Goal: Task Accomplishment & Management: Use online tool/utility

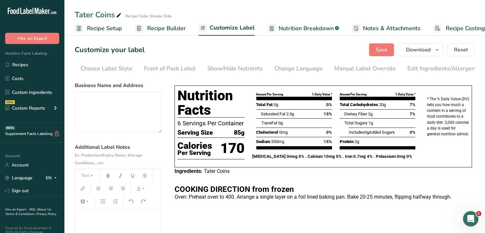
scroll to position [0, 68]
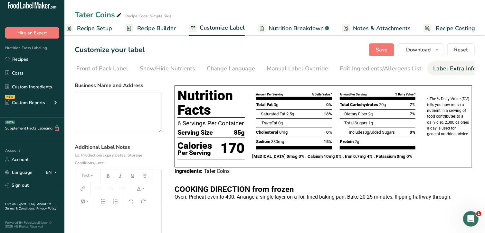
click at [453, 195] on p "Oven: Preheat oven to 400. Arrange a single layer on a foil lined baking pan. B…" at bounding box center [324, 198] width 298 height 8
click at [235, 198] on p "Oven: Preheat oven to 400. Arrange a single layer on a foil lined baking pan. B…" at bounding box center [324, 198] width 298 height 8
click at [447, 69] on div "Label Extra Info" at bounding box center [454, 68] width 43 height 9
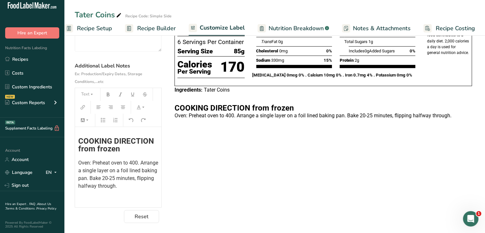
scroll to position [75, 0]
click at [138, 163] on span "Oven: Preheat oven to 400. Arrange a single layer on a foil lined baking pan. B…" at bounding box center [118, 174] width 81 height 29
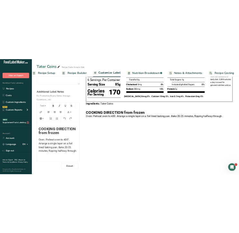
scroll to position [0, 0]
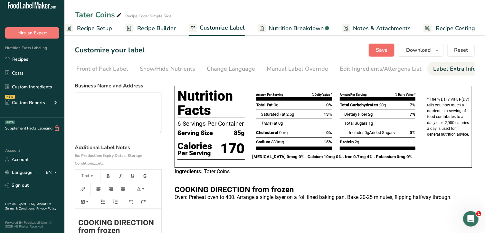
click at [390, 53] on button "Save" at bounding box center [381, 50] width 25 height 13
click at [29, 58] on link "Recipes" at bounding box center [32, 59] width 64 height 12
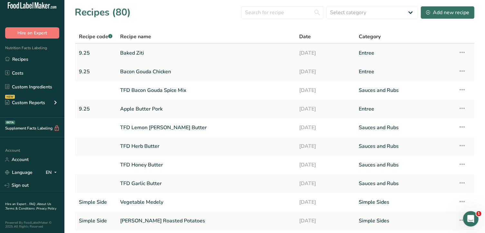
click at [136, 53] on link "Baked Ziti" at bounding box center [205, 53] width 171 height 14
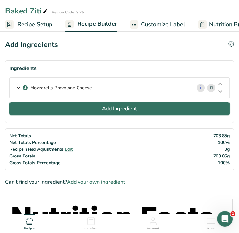
click at [91, 106] on button "Add Ingredient" at bounding box center [119, 108] width 221 height 13
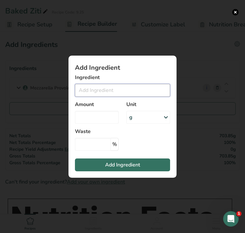
click at [96, 91] on input "Add ingredient modal" at bounding box center [122, 90] width 95 height 13
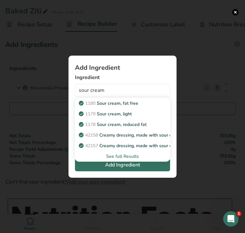
click at [118, 155] on div "See full Results" at bounding box center [122, 156] width 85 height 7
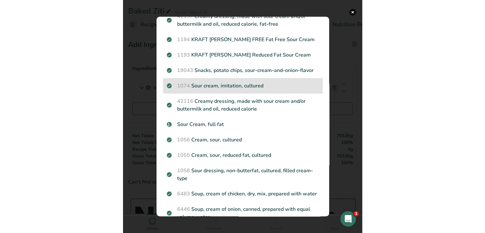
scroll to position [96, 0]
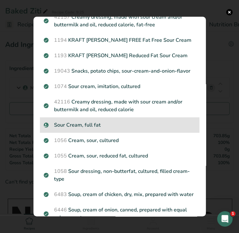
click at [108, 129] on p "Sour Cream, full fat" at bounding box center [120, 125] width 152 height 8
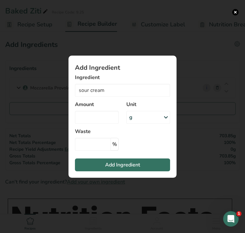
type input "Sour Cream, full fat"
click at [111, 117] on input "Add ingredient modal" at bounding box center [97, 117] width 44 height 13
type input "1.5"
click at [135, 116] on div "g" at bounding box center [149, 117] width 44 height 13
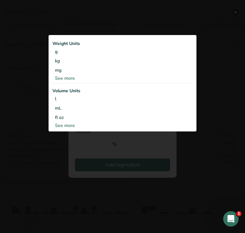
click at [72, 125] on div "See more" at bounding box center [122, 125] width 140 height 7
select select "22"
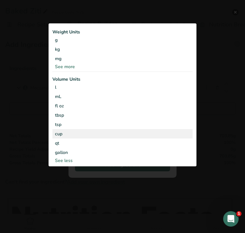
click at [71, 132] on div "cup" at bounding box center [122, 134] width 135 height 7
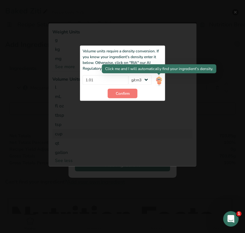
click at [160, 79] on img "Add ingredient modal" at bounding box center [159, 80] width 7 height 11
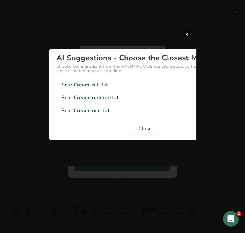
click at [155, 82] on div "Sour Cream, full fat 0.97g/cm3" at bounding box center [145, 85] width 178 height 13
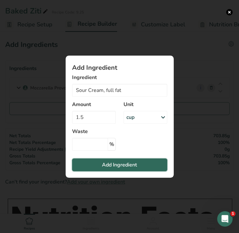
click at [121, 166] on span "Add Ingredient" at bounding box center [119, 165] width 35 height 8
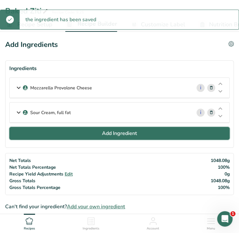
click at [124, 131] on span "Add Ingredient" at bounding box center [119, 134] width 35 height 8
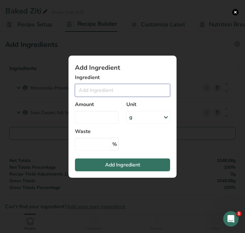
click at [113, 91] on input "Add ingredient modal" at bounding box center [122, 90] width 95 height 13
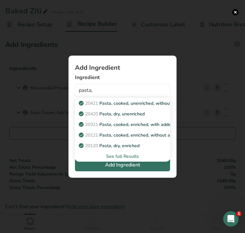
click at [120, 156] on div "See full Results" at bounding box center [122, 156] width 85 height 7
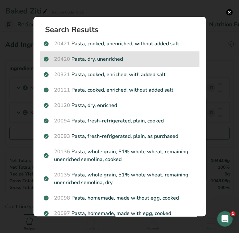
click at [98, 58] on p "20420 Pasta, dry, unenriched" at bounding box center [120, 59] width 152 height 8
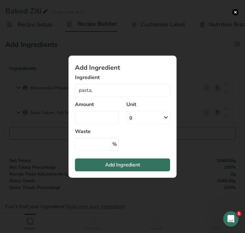
type input "Pasta, dry, unenriched"
click at [95, 114] on input "Add ingredient modal" at bounding box center [97, 117] width 44 height 13
type input "3"
click at [136, 118] on div "g" at bounding box center [149, 117] width 44 height 13
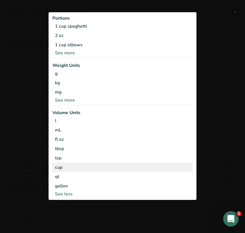
click at [97, 169] on div "cup" at bounding box center [122, 167] width 135 height 7
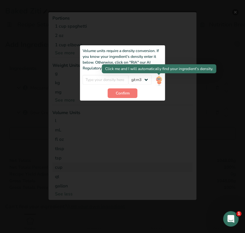
click at [161, 82] on img "Add ingredient modal" at bounding box center [159, 80] width 7 height 11
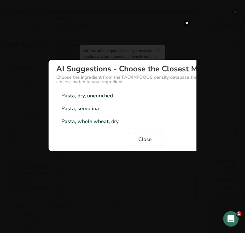
click at [126, 98] on div "Pasta, dry, unenriched 0.85g/cm3" at bounding box center [145, 96] width 178 height 13
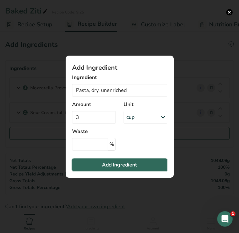
click at [122, 161] on span "Add Ingredient" at bounding box center [119, 165] width 35 height 8
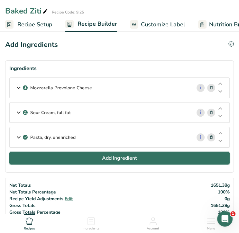
click at [124, 156] on span "Add Ingredient" at bounding box center [119, 159] width 35 height 8
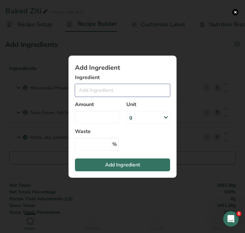
click at [108, 91] on input "Add ingredient modal" at bounding box center [122, 90] width 95 height 13
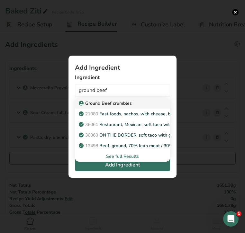
click at [111, 101] on p "Ground Beef crumbles" at bounding box center [106, 103] width 52 height 7
type input "Ground Beef crumbles"
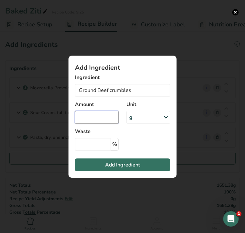
click at [105, 116] on input "Add ingredient modal" at bounding box center [97, 117] width 44 height 13
type input "1.5"
click at [138, 119] on div "g" at bounding box center [149, 117] width 44 height 13
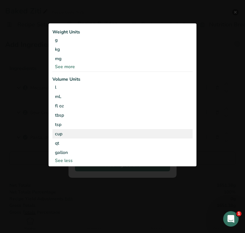
click at [135, 134] on div "cup" at bounding box center [122, 134] width 135 height 7
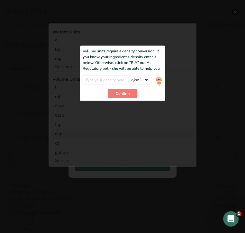
click at [128, 121] on div "Add ingredient modal" at bounding box center [123, 94] width 148 height 145
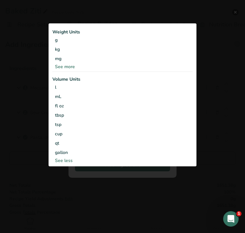
click at [49, 82] on div "Weight Units g kg mg See more Volume Units l Volume units require a density con…" at bounding box center [123, 95] width 148 height 143
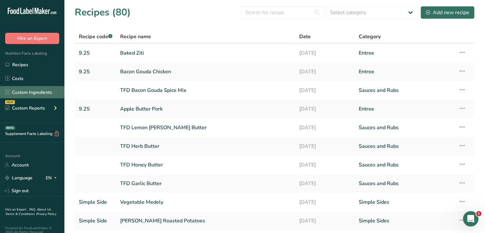
click at [53, 91] on link "Custom Ingredients" at bounding box center [32, 92] width 64 height 12
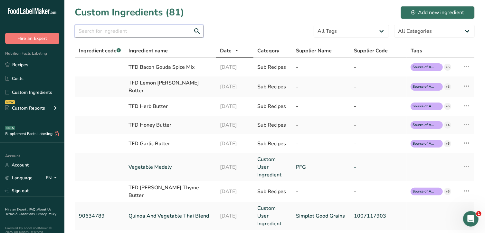
click at [158, 33] on input "text" at bounding box center [139, 31] width 129 height 13
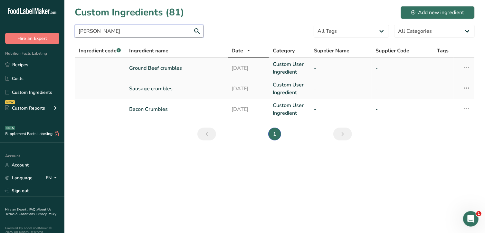
type input "[PERSON_NAME]"
click at [151, 69] on link "Ground Beef crumbles" at bounding box center [176, 68] width 95 height 8
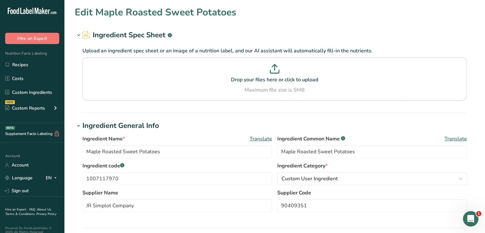
type input "Ground Beef crumbles"
type input "Ground Beef"
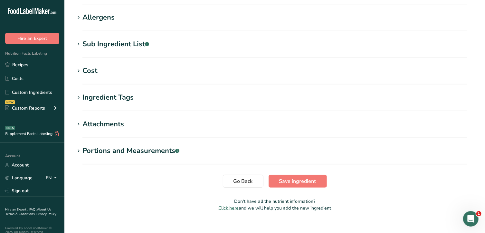
scroll to position [228, 0]
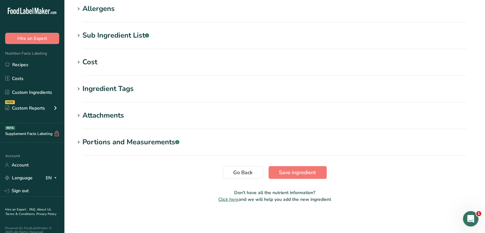
click at [85, 140] on div "Portions and Measurements .a-a{fill:#347362;}.b-a{fill:#fff;}" at bounding box center [130, 142] width 97 height 11
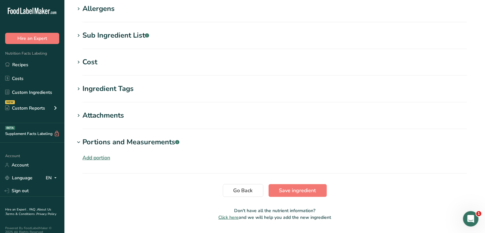
click at [93, 156] on div "Add portion" at bounding box center [96, 158] width 28 height 8
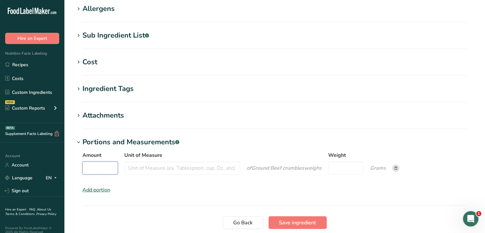
click at [99, 164] on input "Amount" at bounding box center [99, 168] width 35 height 13
type input "1"
click at [133, 167] on input "Unit of Measure" at bounding box center [182, 168] width 116 height 13
type input "cup"
click at [341, 168] on input "Weight" at bounding box center [345, 168] width 35 height 13
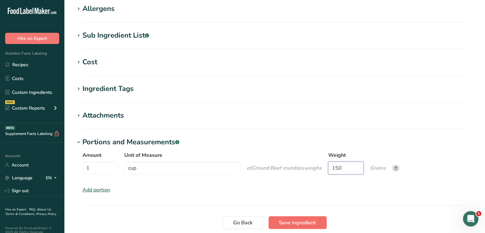
type input "150"
click at [290, 222] on span "Save ingredient" at bounding box center [297, 223] width 37 height 8
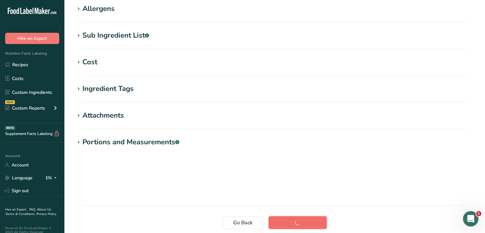
scroll to position [107, 0]
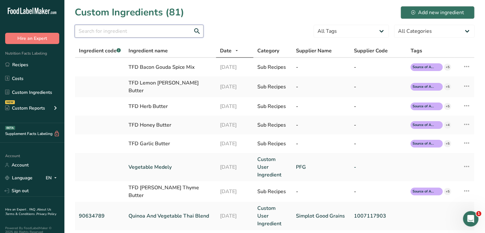
click at [142, 33] on input "text" at bounding box center [139, 31] width 129 height 13
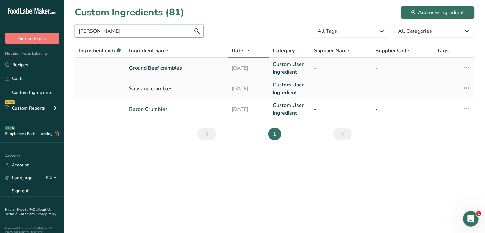
type input "[PERSON_NAME]"
click at [151, 65] on link "Ground Beef crumbles" at bounding box center [176, 68] width 95 height 8
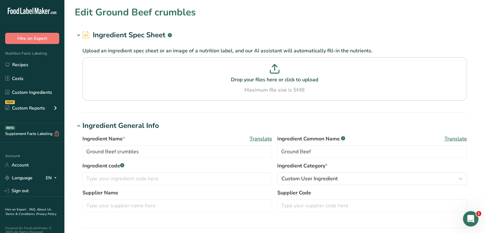
scroll to position [260, 0]
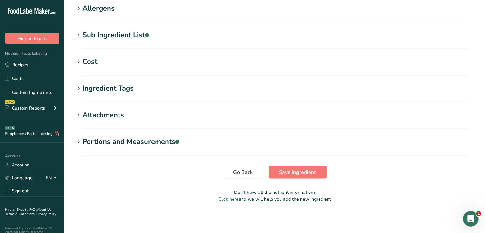
click at [81, 10] on icon at bounding box center [79, 8] width 6 height 9
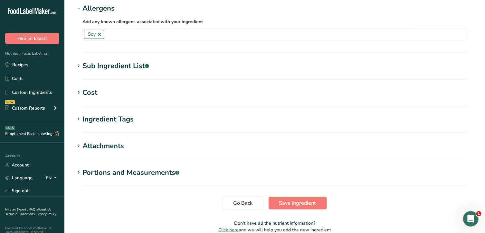
click at [83, 172] on div "Portions and Measurements .a-a{fill:#347362;}.b-a{fill:#fff;}" at bounding box center [130, 173] width 97 height 11
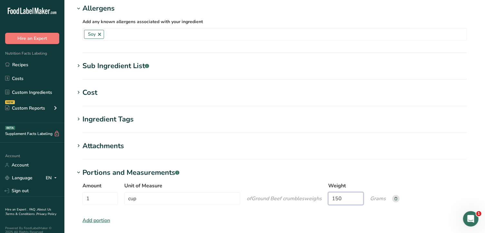
drag, startPoint x: 346, startPoint y: 199, endPoint x: 318, endPoint y: 194, distance: 27.8
click at [318, 194] on div "Amount 1 Unit of Measure cup of Ground Beef crumbles weigh s Weight 150 Grams" at bounding box center [274, 195] width 384 height 27
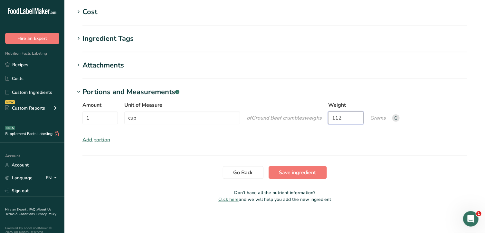
scroll to position [340, 0]
type input "112"
click at [300, 172] on span "Save ingredient" at bounding box center [297, 173] width 37 height 8
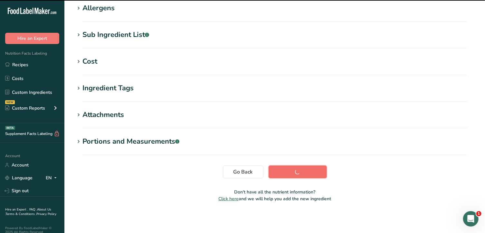
scroll to position [107, 0]
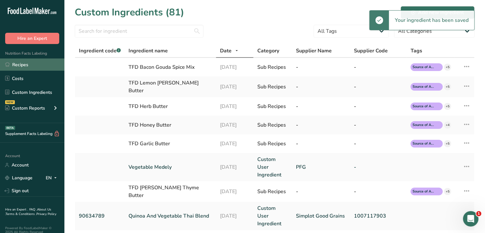
click at [27, 62] on link "Recipes" at bounding box center [32, 65] width 64 height 12
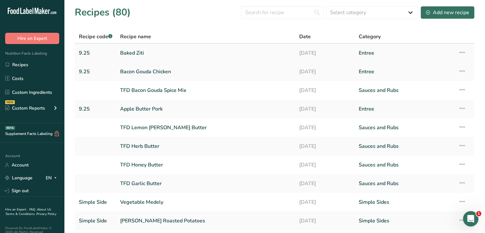
click at [139, 51] on link "Baked Ziti" at bounding box center [205, 53] width 171 height 14
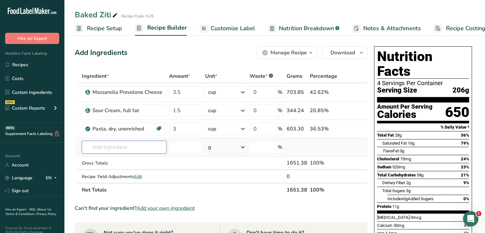
click at [148, 148] on input "text" at bounding box center [124, 147] width 85 height 13
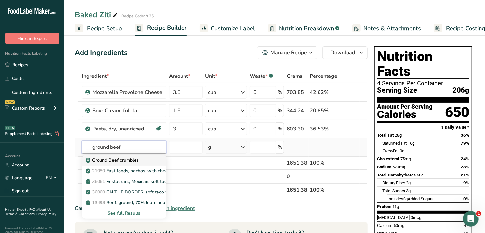
type input "ground beef"
click at [141, 160] on div "Ground Beef crumbles" at bounding box center [119, 160] width 64 height 7
type input "Ground Beef crumbles"
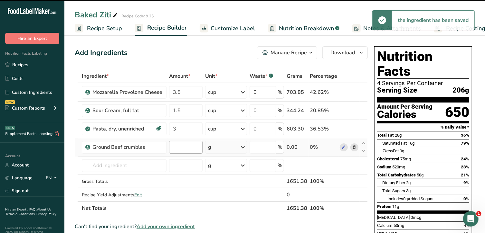
type input "0"
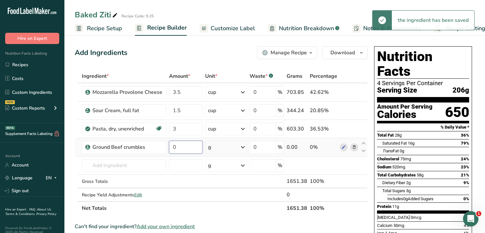
click at [181, 147] on input "0" at bounding box center [185, 147] width 33 height 13
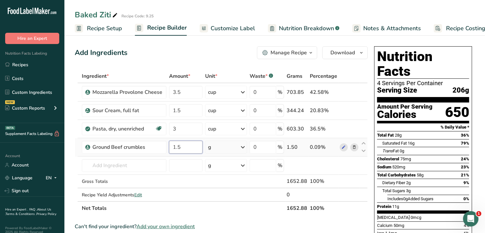
type input "1.5"
click at [226, 147] on div "Ingredient * Amount * Unit * Waste * .a-a{fill:#347362;}.b-a{fill:#fff;} Grams …" at bounding box center [221, 143] width 293 height 146
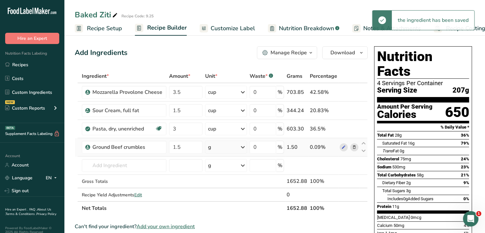
click at [226, 147] on div "g" at bounding box center [226, 147] width 42 height 13
click at [225, 169] on div "1 cup" at bounding box center [236, 169] width 54 height 9
click at [140, 163] on input "text" at bounding box center [124, 165] width 85 height 13
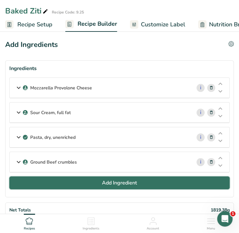
click at [89, 179] on button "Add Ingredient" at bounding box center [119, 183] width 221 height 13
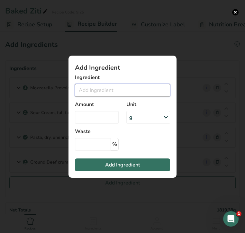
click at [116, 90] on input "Add ingredient modal" at bounding box center [122, 90] width 95 height 13
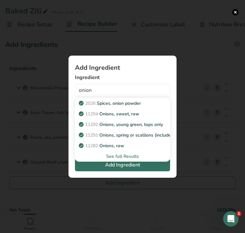
click at [126, 154] on div "See full Results" at bounding box center [122, 156] width 85 height 7
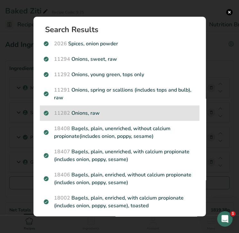
click at [88, 111] on p "11282 Onions, raw" at bounding box center [120, 113] width 152 height 8
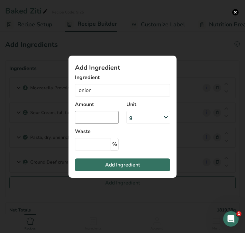
type input "Onions, raw"
click at [94, 118] on input "Add ingredient modal" at bounding box center [97, 117] width 44 height 13
type input "1"
click at [142, 117] on div "g" at bounding box center [149, 117] width 44 height 13
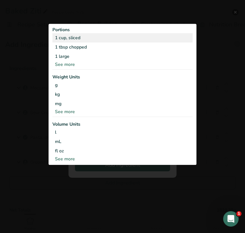
click at [100, 38] on div "1 cup, sliced" at bounding box center [122, 37] width 140 height 9
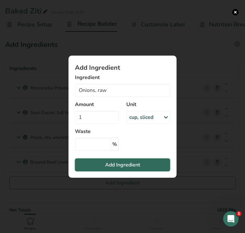
click at [104, 164] on button "Add Ingredient" at bounding box center [122, 165] width 95 height 13
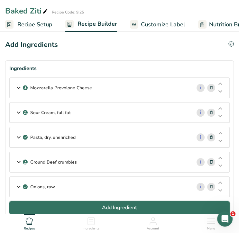
click at [79, 212] on button "Add Ingredient" at bounding box center [119, 208] width 221 height 13
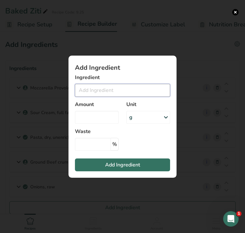
click at [107, 90] on input "Add ingredient modal" at bounding box center [122, 90] width 95 height 13
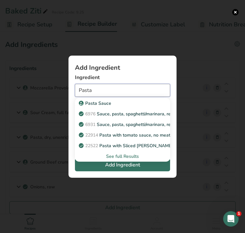
type input "Pasta"
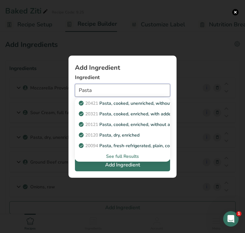
click at [107, 90] on input "Pasta" at bounding box center [122, 90] width 95 height 13
type input "s"
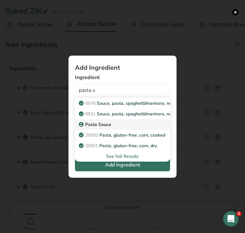
click at [100, 124] on p "Pasta Sauce" at bounding box center [95, 124] width 31 height 7
type input "Pasta Sauce"
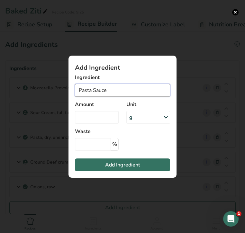
click at [98, 90] on input "Pasta Sauce" at bounding box center [122, 90] width 95 height 13
click at [234, 14] on button "Add ingredient modal" at bounding box center [235, 12] width 6 height 6
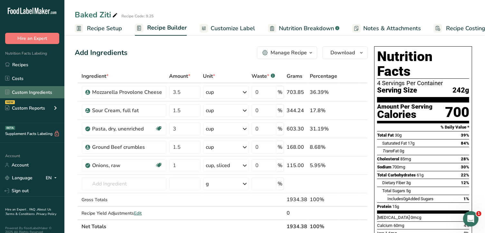
click at [26, 90] on link "Custom Ingredients" at bounding box center [32, 92] width 64 height 12
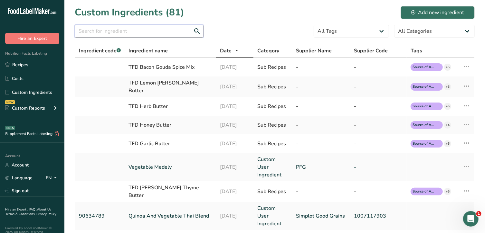
click at [113, 33] on input "text" at bounding box center [139, 31] width 129 height 13
click at [113, 34] on input "p" at bounding box center [139, 31] width 129 height 13
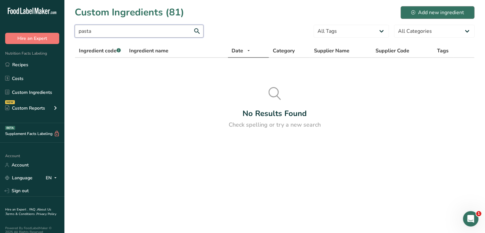
type input "pasta"
click at [451, 12] on div "Add new ingredient" at bounding box center [437, 13] width 53 height 8
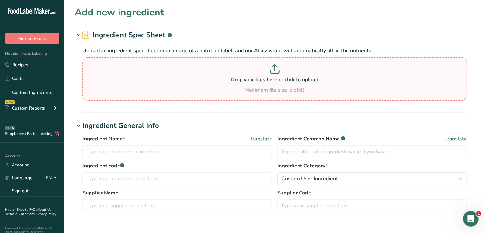
click at [280, 86] on div "Maximum file size is 5MB" at bounding box center [274, 90] width 381 height 8
click at [280, 86] on input "Drop your files here or click to upload Maximum file size is 5MB" at bounding box center [274, 78] width 384 height 43
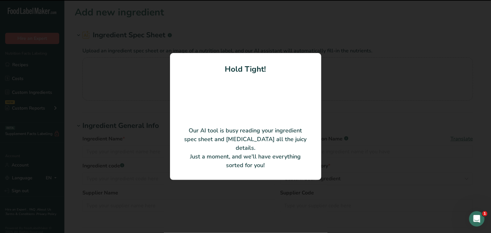
type input "Ultra Premium Pasta Sauce"
type input "12324"
type input "[PERSON_NAME]"
type input "552000"
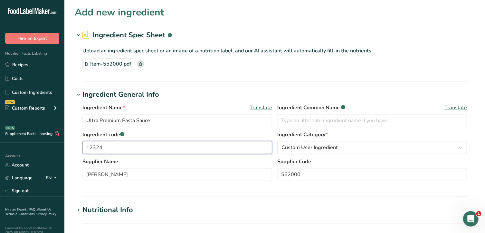
click at [244, 147] on input "12324" at bounding box center [177, 147] width 190 height 13
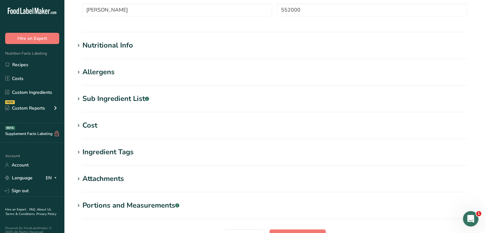
scroll to position [228, 0]
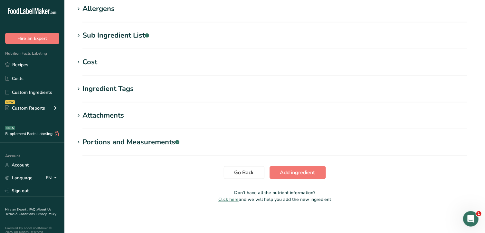
click at [79, 140] on icon at bounding box center [79, 142] width 6 height 9
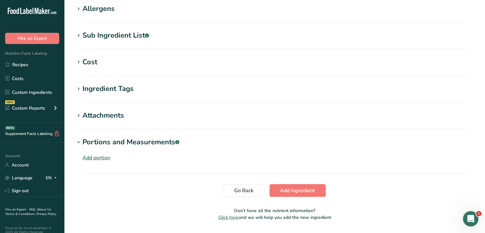
click at [92, 156] on div "Add portion" at bounding box center [96, 158] width 28 height 8
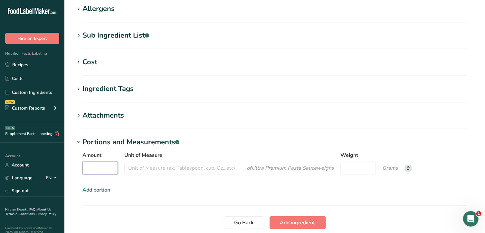
click at [98, 168] on input "Amount" at bounding box center [99, 168] width 35 height 13
drag, startPoint x: 99, startPoint y: 168, endPoint x: 45, endPoint y: 169, distance: 53.8
click at [45, 169] on div ".a-20{fill:#fff;} Hire an Expert Nutrition Facts Labeling Recipes Costs Custom …" at bounding box center [242, 28] width 485 height 513
type input "1"
click at [138, 169] on input "Unit of Measure" at bounding box center [182, 168] width 116 height 13
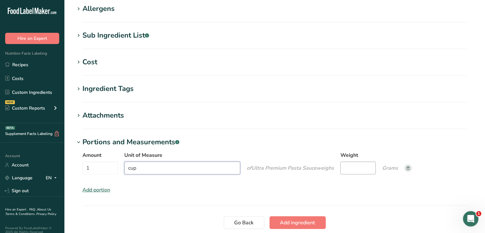
type input "cup"
click at [360, 168] on input "Weight" at bounding box center [357, 168] width 35 height 13
type input "250"
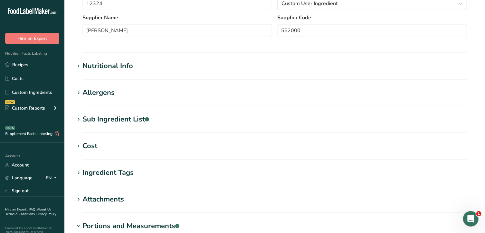
scroll to position [145, 0]
click at [80, 91] on icon at bounding box center [79, 92] width 6 height 9
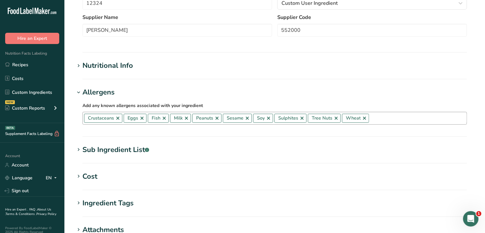
click at [117, 118] on link at bounding box center [117, 118] width 5 height 5
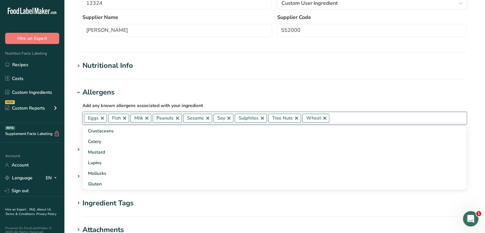
click at [103, 118] on link at bounding box center [102, 118] width 5 height 5
click at [102, 119] on link at bounding box center [100, 118] width 5 height 5
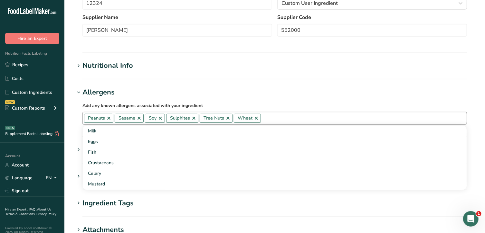
click at [108, 119] on link at bounding box center [108, 118] width 5 height 5
click at [109, 118] on link at bounding box center [108, 118] width 5 height 5
click at [101, 118] on link at bounding box center [99, 118] width 5 height 5
click at [111, 119] on link at bounding box center [111, 118] width 5 height 5
click at [111, 119] on link at bounding box center [112, 118] width 5 height 5
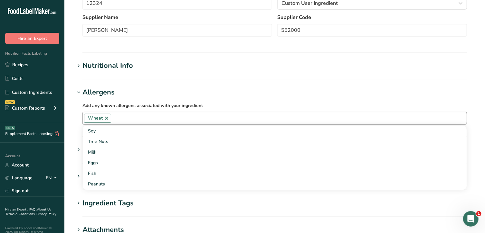
click at [108, 119] on link at bounding box center [106, 118] width 5 height 5
click at [243, 61] on h1 "Nutritional Info" at bounding box center [275, 66] width 400 height 11
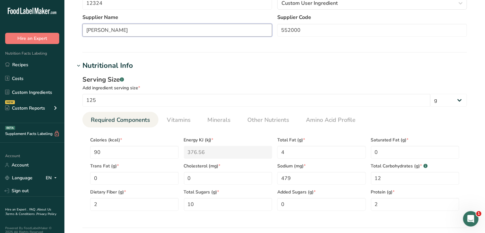
click at [207, 29] on input "[PERSON_NAME]" at bounding box center [177, 30] width 190 height 13
type input "m"
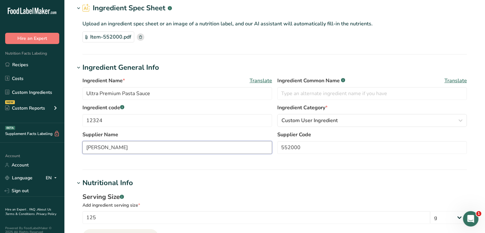
scroll to position [22, 0]
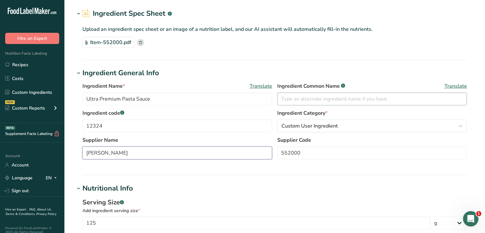
type input "[PERSON_NAME]"
click at [323, 99] on input "text" at bounding box center [372, 99] width 190 height 13
type input "Pasta Sauce"
drag, startPoint x: 120, startPoint y: 99, endPoint x: 79, endPoint y: 100, distance: 40.9
click at [79, 100] on div "Ingredient Name * Translate Ultra Premium Pasta Sauce Ingredient Common Name .a…" at bounding box center [275, 123] width 400 height 89
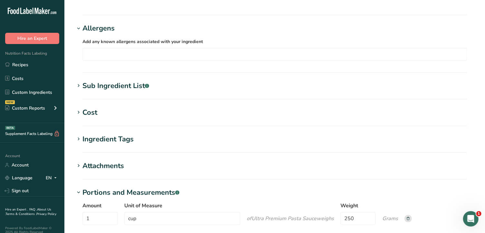
scroll to position [458, 0]
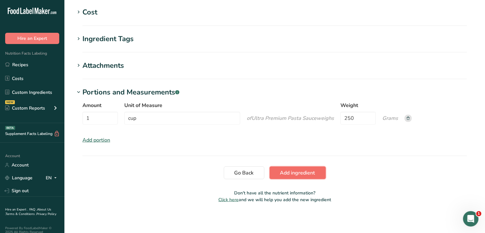
click at [309, 175] on span "Add ingredient" at bounding box center [297, 173] width 35 height 8
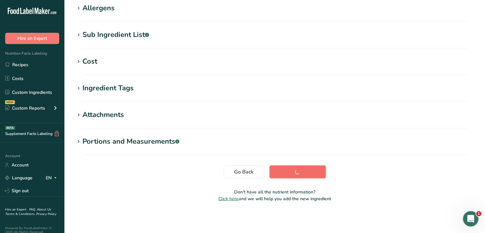
scroll to position [107, 0]
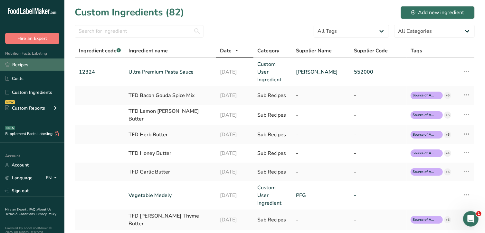
click at [36, 68] on link "Recipes" at bounding box center [32, 65] width 64 height 12
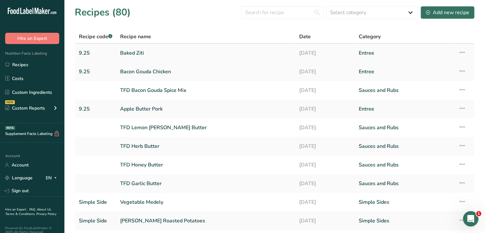
click at [144, 54] on link "Baked Ziti" at bounding box center [205, 53] width 171 height 14
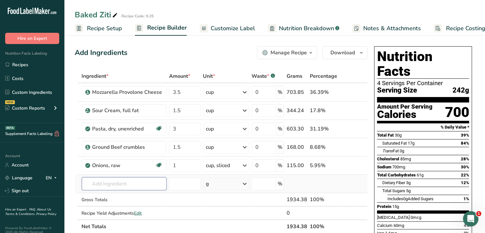
click at [109, 184] on input "text" at bounding box center [124, 184] width 85 height 13
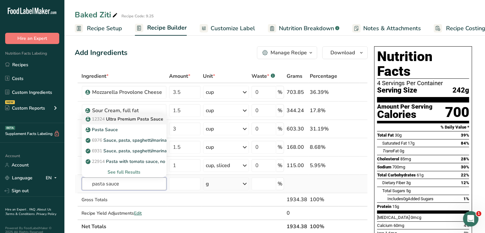
type input "pasta sauce"
click at [122, 121] on p "12324 Ultra Premium Pasta Sauce" at bounding box center [125, 119] width 77 height 7
type input "Ultra Premium Pasta Sauce"
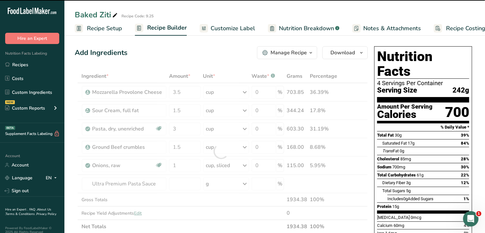
type input "0"
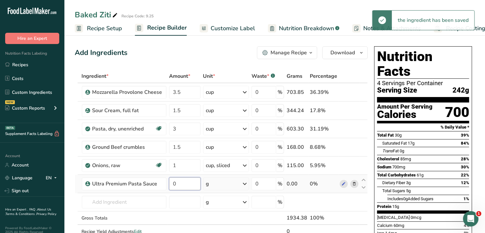
click at [188, 183] on input "0" at bounding box center [185, 184] width 32 height 13
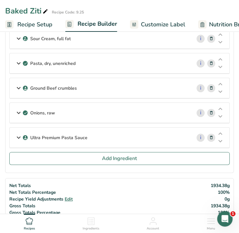
scroll to position [76, 0]
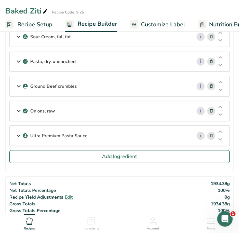
click at [75, 133] on p "Ultra Premium Pasta Sauce" at bounding box center [58, 136] width 57 height 7
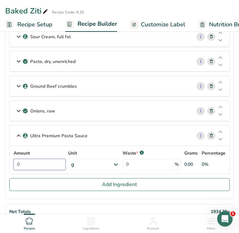
click at [52, 165] on input "0" at bounding box center [40, 164] width 52 height 11
type input "4"
click at [87, 164] on div "Amount 4 Unit g Portions 1 cup Weight Units g kg mg See more Volume Units l Vol…" at bounding box center [120, 160] width 212 height 20
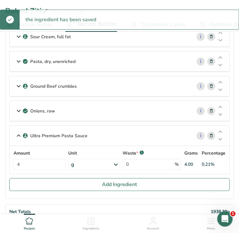
click at [87, 164] on div "g" at bounding box center [94, 164] width 52 height 11
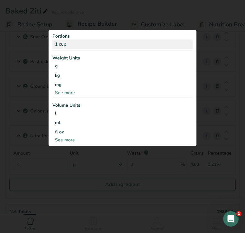
click at [73, 44] on div "1 cup" at bounding box center [122, 44] width 140 height 9
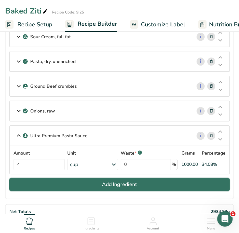
click at [114, 181] on span "Add Ingredient" at bounding box center [119, 185] width 35 height 8
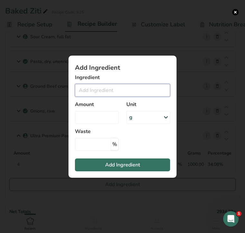
click at [93, 92] on input "Add ingredient modal" at bounding box center [122, 90] width 95 height 13
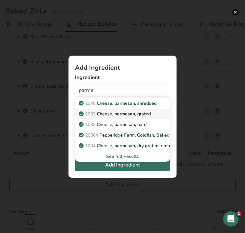
click at [106, 111] on p "1032 Cheese, parmesan, grated" at bounding box center [115, 114] width 71 height 7
type input "Cheese, parmesan, grated"
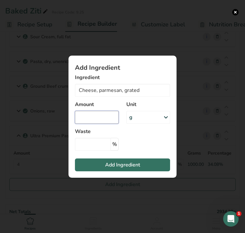
click at [107, 114] on input "Add ingredient modal" at bounding box center [97, 117] width 44 height 13
type input "2"
click at [150, 115] on div "g" at bounding box center [149, 117] width 44 height 13
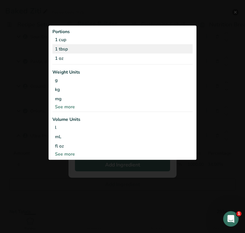
click at [89, 49] on div "1 tbsp" at bounding box center [122, 48] width 140 height 9
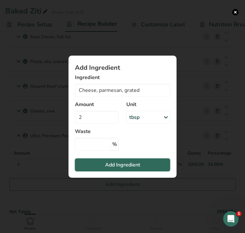
click at [122, 165] on span "Add Ingredient" at bounding box center [122, 165] width 35 height 8
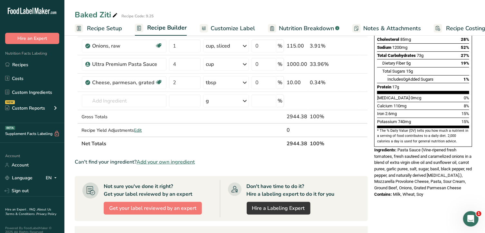
scroll to position [120, 0]
click at [233, 27] on span "Customize Label" at bounding box center [233, 28] width 44 height 9
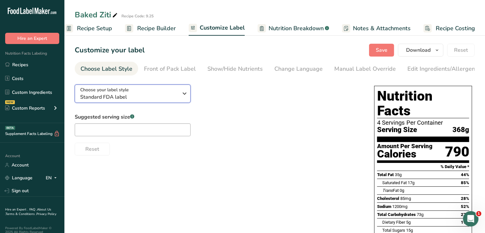
click at [135, 99] on span "Standard FDA label" at bounding box center [129, 97] width 98 height 8
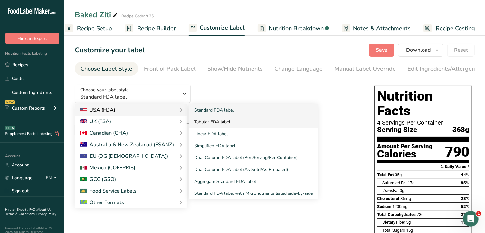
click at [211, 123] on link "Tabular FDA label" at bounding box center [253, 122] width 129 height 12
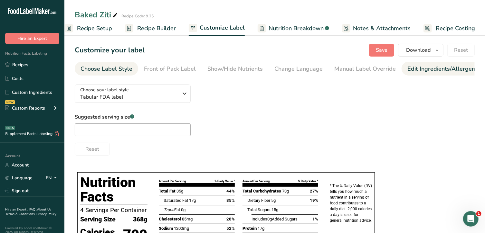
click at [407, 73] on div "Edit Ingredients/Allergens List" at bounding box center [448, 69] width 82 height 9
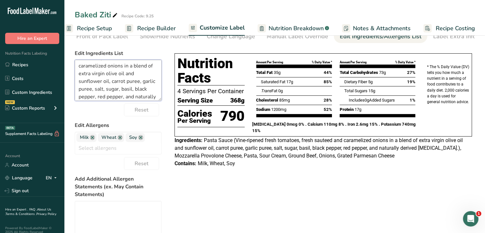
scroll to position [20, 0]
drag, startPoint x: 151, startPoint y: 100, endPoint x: 99, endPoint y: 77, distance: 57.4
click at [99, 77] on textarea "Pasta Sauce (Vine-ripened fresh tomatoes, fresh sauteed and caramelized onions …" at bounding box center [118, 80] width 87 height 41
click at [109, 70] on textarea "Pasta Sauce (Vine-ripened fresh tomatoes, fresh sauteed and caramelized onions …" at bounding box center [118, 80] width 87 height 41
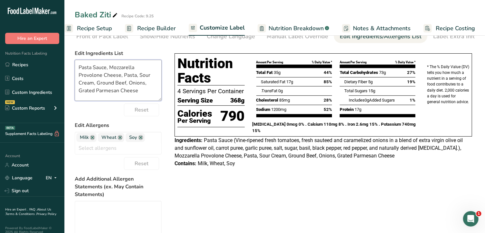
click at [96, 91] on textarea "Pasta Sauce, Mozzarella Provolone Cheese, Pasta, Sour Cream, Ground Beef, Onion…" at bounding box center [118, 80] width 87 height 41
type textarea "Pasta Sauce, Mozzarella Provolone Cheese, Pasta, Sour Cream, Ground Beef, Onion…"
click at [120, 148] on input "text" at bounding box center [118, 148] width 86 height 10
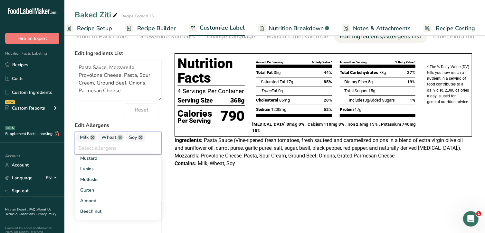
scroll to position [88, 0]
click at [97, 194] on link "Gluten" at bounding box center [118, 190] width 86 height 11
click at [217, 193] on div "Choose your label style Tabular FDA label USA (FDA) Standard FDA label Tabular …" at bounding box center [275, 175] width 400 height 257
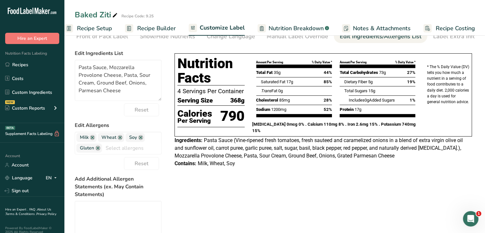
scroll to position [0, 0]
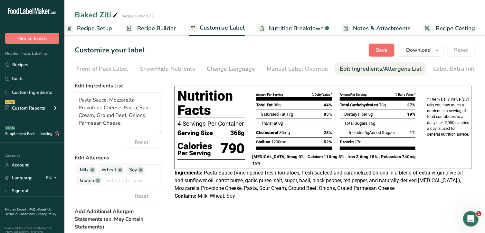
click at [386, 52] on span "Save" at bounding box center [382, 50] width 12 height 8
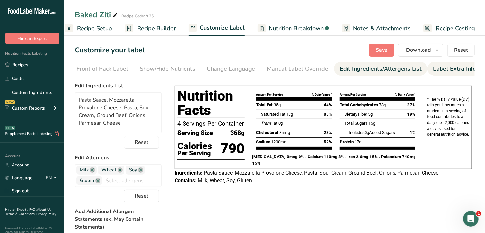
click at [446, 67] on div "Label Extra Info" at bounding box center [454, 69] width 43 height 9
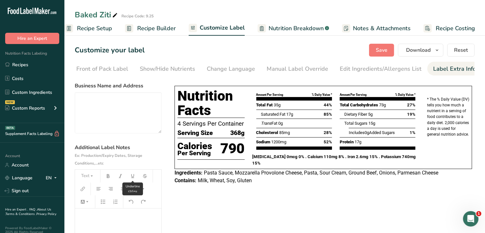
scroll to position [53, 0]
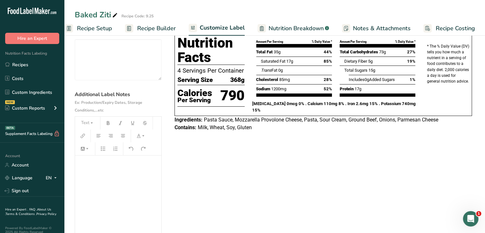
click at [113, 170] on div "﻿" at bounding box center [118, 196] width 86 height 81
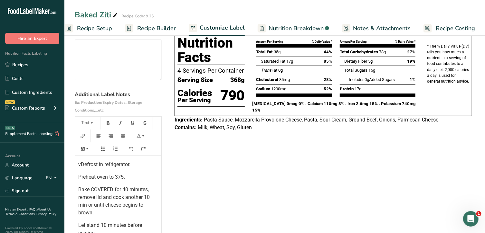
click at [81, 166] on span "vDefrost in refrigerator." at bounding box center [104, 165] width 52 height 6
drag, startPoint x: 131, startPoint y: 169, endPoint x: 69, endPoint y: 166, distance: 61.9
click at [69, 166] on section "Customize your label Save Download Choose what to show on your downloaded label…" at bounding box center [274, 121] width 421 height 282
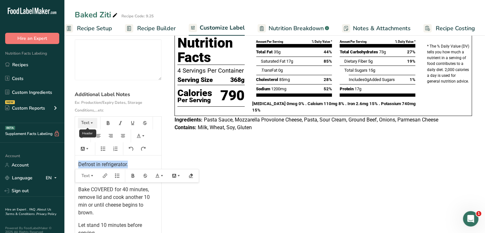
click at [89, 122] on button "Text" at bounding box center [87, 123] width 19 height 10
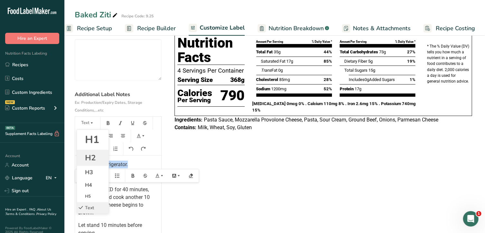
click at [95, 162] on li "H2" at bounding box center [93, 158] width 32 height 16
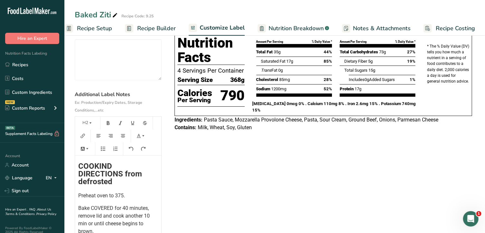
click at [123, 197] on span "Preheat oven to 375." at bounding box center [101, 196] width 47 height 6
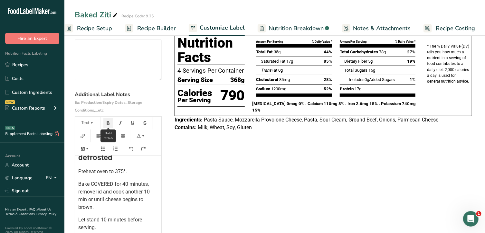
scroll to position [83, 0]
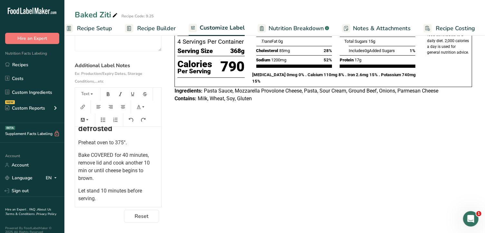
click at [88, 171] on span "Bake COVERED for 40 minutes, remove lid and cook another 10 min or until cheese…" at bounding box center [114, 166] width 73 height 29
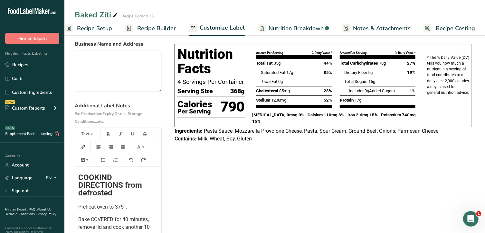
scroll to position [42, 0]
click at [113, 178] on span "COOKIND DIRECTIONS from defrosted" at bounding box center [111, 185] width 66 height 24
click at [111, 178] on span "COOKIND DIRECTIONS from defrosted" at bounding box center [111, 185] width 66 height 24
click at [79, 178] on span "COOKING DIRECTIONS from defrosted" at bounding box center [111, 185] width 66 height 24
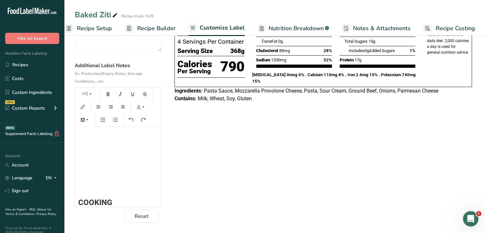
scroll to position [0, 0]
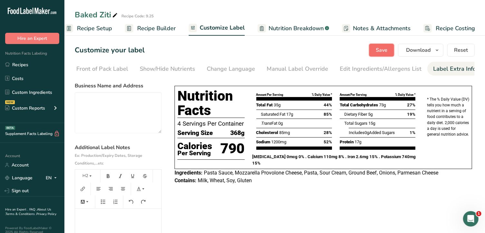
click at [379, 52] on span "Save" at bounding box center [382, 50] width 12 height 8
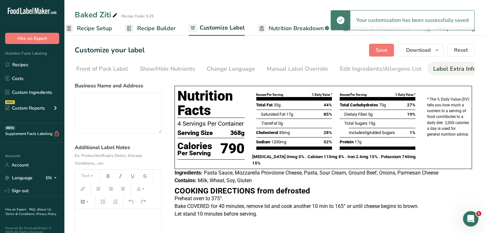
click at [122, 218] on h2 "﻿" at bounding box center [118, 214] width 80 height 8
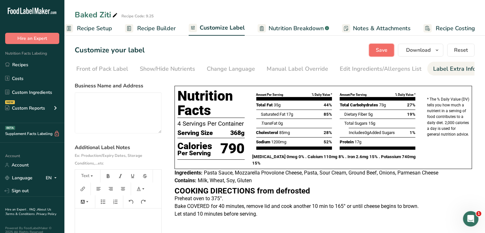
click at [391, 50] on button "Save" at bounding box center [381, 50] width 25 height 13
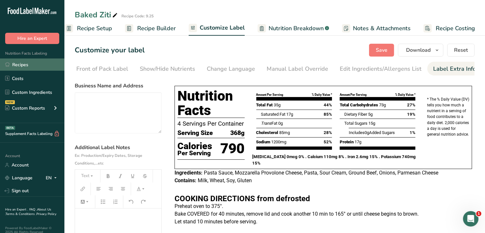
click at [16, 66] on link "Recipes" at bounding box center [32, 65] width 64 height 12
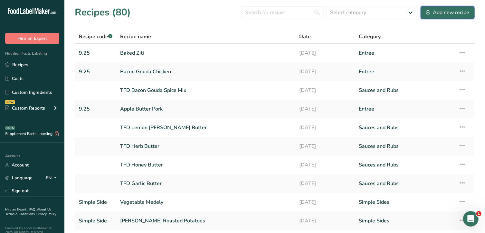
click at [436, 15] on div "Add new recipe" at bounding box center [447, 13] width 43 height 8
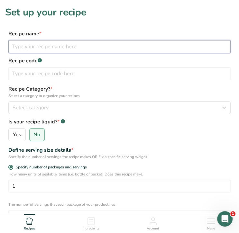
click at [56, 48] on input "text" at bounding box center [119, 46] width 223 height 13
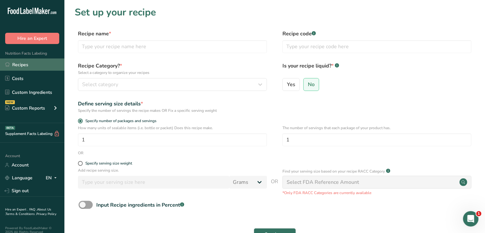
click at [25, 63] on link "Recipes" at bounding box center [32, 65] width 64 height 12
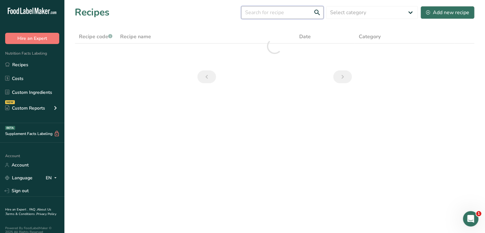
click at [262, 13] on input "text" at bounding box center [282, 12] width 82 height 13
type input "BANG"
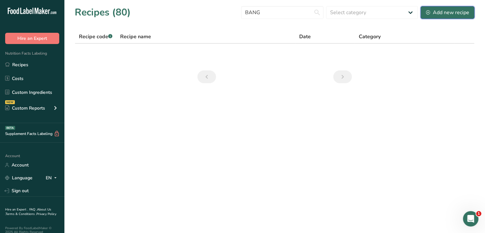
click at [439, 10] on div "Add new recipe" at bounding box center [447, 13] width 43 height 8
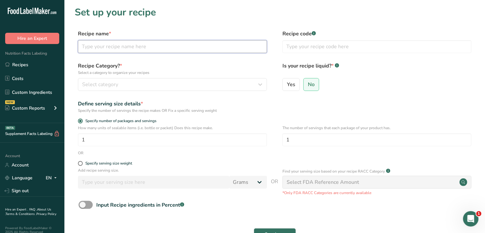
click at [105, 50] on input "text" at bounding box center [172, 46] width 189 height 13
type input "b"
type input "Bangkok Pork"
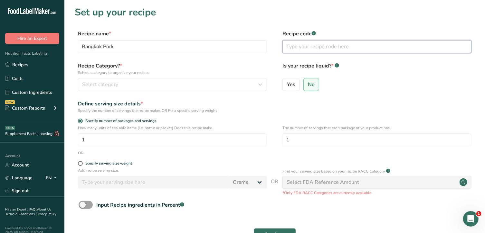
click at [326, 48] on input "text" at bounding box center [376, 46] width 189 height 13
type input "9.25"
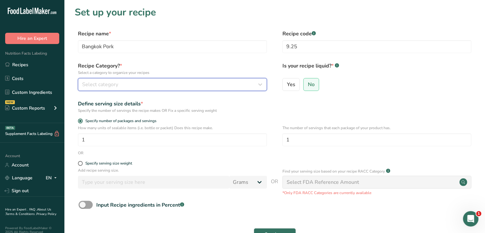
click at [149, 85] on div "Select category" at bounding box center [170, 85] width 177 height 8
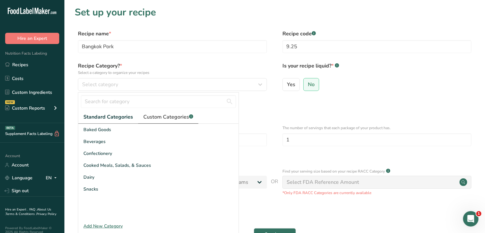
click at [166, 115] on span "Custom Categories .a-a{fill:#347362;}.b-a{fill:#fff;}" at bounding box center [168, 117] width 50 height 8
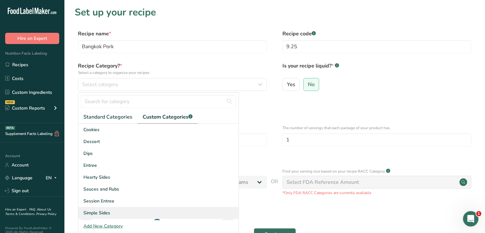
click at [113, 209] on div "Simple Sides" at bounding box center [158, 213] width 160 height 12
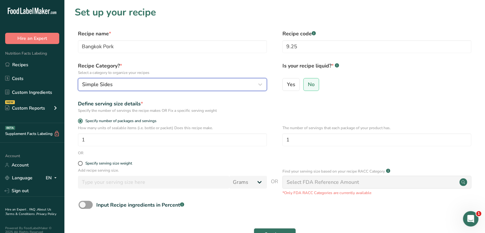
click at [153, 87] on div "Simple Sides" at bounding box center [170, 85] width 177 height 8
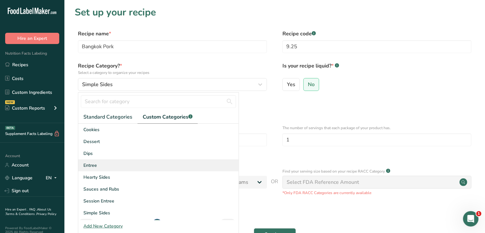
click at [119, 165] on div "Entree" at bounding box center [158, 166] width 160 height 12
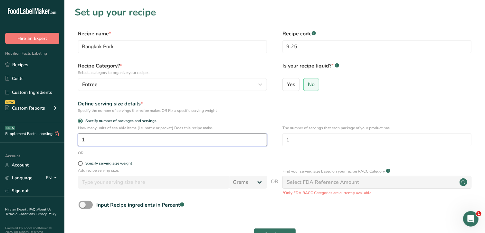
drag, startPoint x: 110, startPoint y: 142, endPoint x: 69, endPoint y: 143, distance: 41.6
click at [69, 143] on section "Set up your recipe Recipe name * Bangkok Pork Recipe code .a-a{fill:#347362;}.b…" at bounding box center [274, 134] width 421 height 269
type input "2"
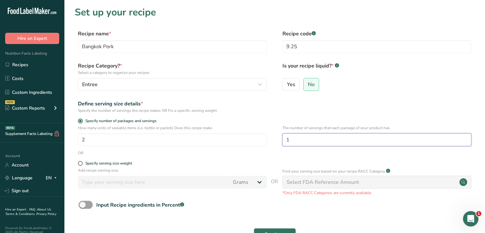
drag, startPoint x: 315, startPoint y: 138, endPoint x: 274, endPoint y: 135, distance: 41.7
click at [274, 135] on div "How many units of sealable items (i.e. bottle or packet) Does this recipe make.…" at bounding box center [275, 137] width 400 height 25
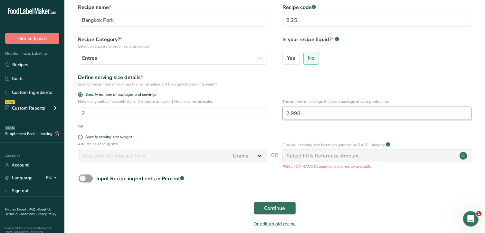
scroll to position [56, 0]
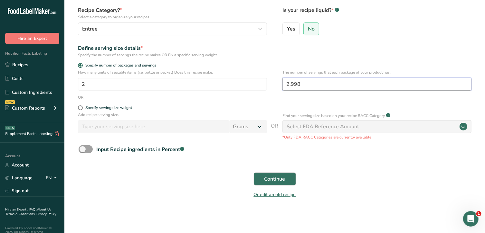
type input "2.998"
click at [281, 175] on span "Continue" at bounding box center [274, 179] width 21 height 8
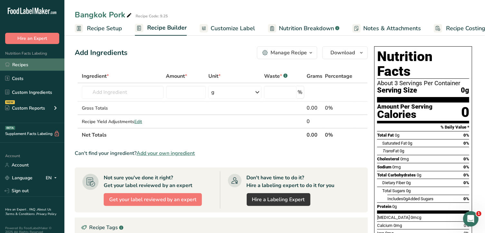
click at [33, 63] on link "Recipes" at bounding box center [32, 65] width 64 height 12
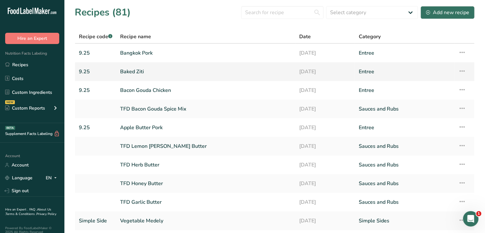
click at [129, 71] on link "Baked Ziti" at bounding box center [205, 72] width 171 height 14
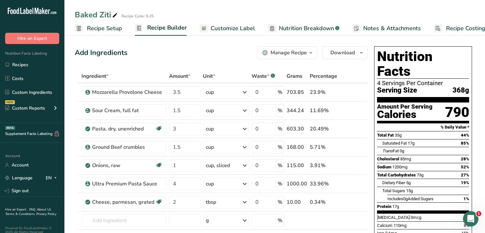
click at [111, 27] on span "Recipe Setup" at bounding box center [104, 28] width 35 height 9
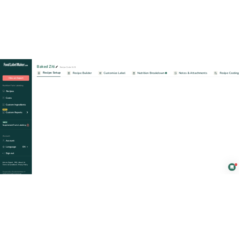
scroll to position [0, 2]
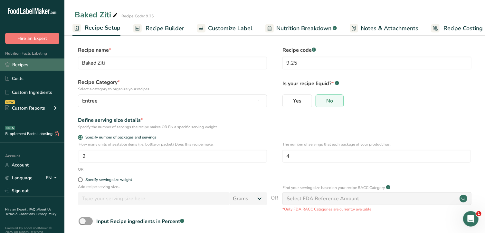
click at [32, 65] on link "Recipes" at bounding box center [32, 65] width 64 height 12
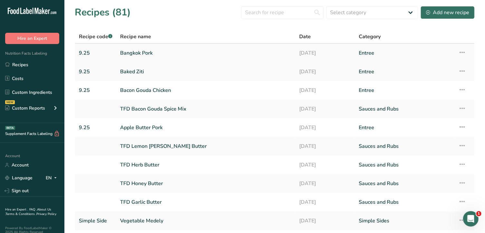
click at [139, 53] on link "Bangkok Pork" at bounding box center [205, 53] width 171 height 14
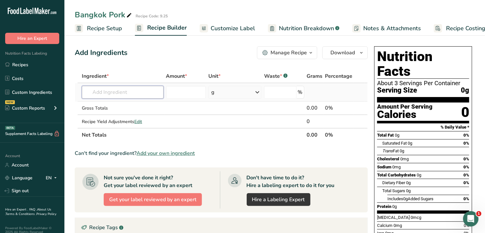
click at [146, 92] on input "text" at bounding box center [123, 92] width 82 height 13
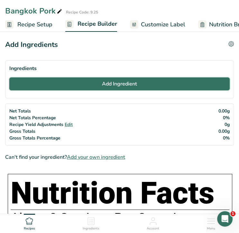
click at [74, 83] on button "Add Ingredient" at bounding box center [119, 84] width 221 height 13
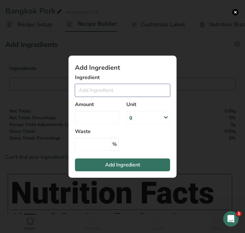
click at [85, 91] on input "Add ingredient modal" at bounding box center [122, 90] width 95 height 13
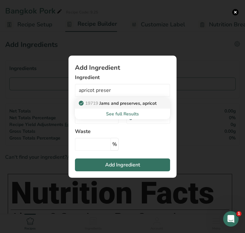
click at [110, 102] on p "19719 Jams and preserves, apricot" at bounding box center [118, 103] width 77 height 7
type input "Jams and preserves, apricot"
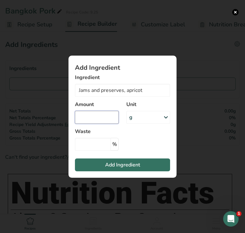
click at [106, 118] on input "Add ingredient modal" at bounding box center [97, 117] width 44 height 13
type input "0"
type input "0.66"
click at [141, 118] on div "g" at bounding box center [149, 117] width 44 height 13
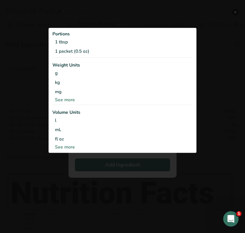
click at [69, 146] on div "See more" at bounding box center [122, 147] width 140 height 7
select select "22"
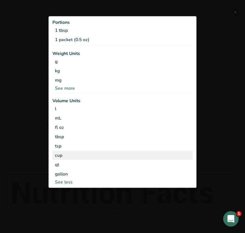
click at [70, 156] on div "cup" at bounding box center [122, 155] width 135 height 7
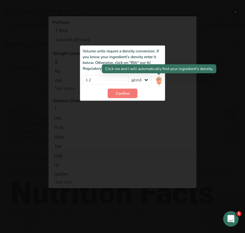
click at [160, 80] on img "Add ingredient modal" at bounding box center [159, 80] width 7 height 11
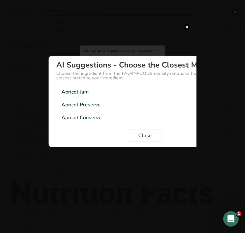
click at [113, 102] on div "Apricot Preserve 1.25g/cm3" at bounding box center [145, 105] width 178 height 13
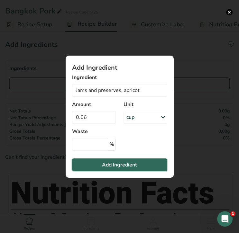
click at [109, 163] on span "Add Ingredient" at bounding box center [119, 165] width 35 height 8
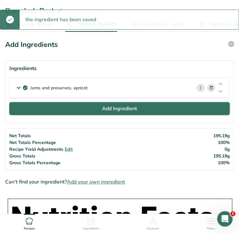
click at [104, 109] on span "Add Ingredient" at bounding box center [119, 109] width 35 height 8
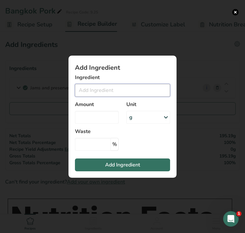
click at [101, 93] on input "Add ingredient modal" at bounding box center [122, 90] width 95 height 13
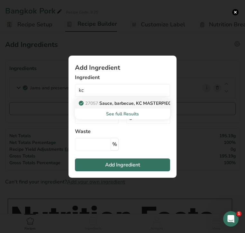
click at [107, 103] on p "27057 Sauce, barbecue, KC MASTERPIECE, original" at bounding box center [135, 103] width 111 height 7
type input "Sauce, barbecue, KC MASTERPIECE, original"
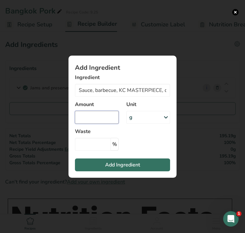
click at [105, 115] on input "Add ingredient modal" at bounding box center [97, 117] width 44 height 13
type input "0.5"
click at [144, 117] on div "g" at bounding box center [149, 117] width 44 height 13
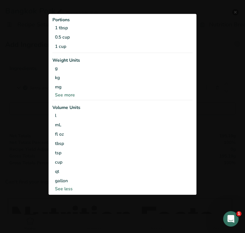
click at [122, 53] on hr "Add ingredient modal" at bounding box center [122, 53] width 140 height 1
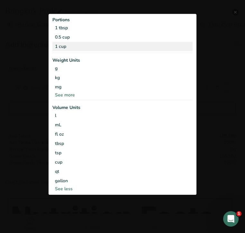
click at [119, 49] on div "1 cup" at bounding box center [122, 46] width 140 height 9
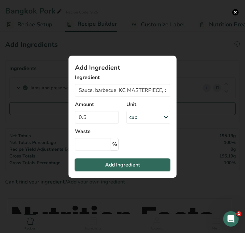
click at [133, 167] on span "Add Ingredient" at bounding box center [122, 165] width 35 height 8
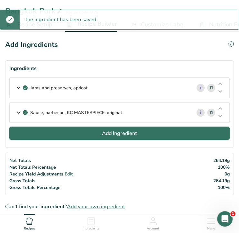
click at [90, 131] on button "Add Ingredient" at bounding box center [119, 133] width 221 height 13
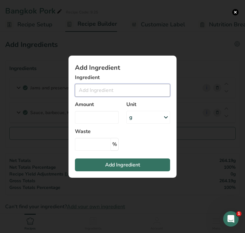
click at [107, 90] on input "Add ingredient modal" at bounding box center [122, 90] width 95 height 13
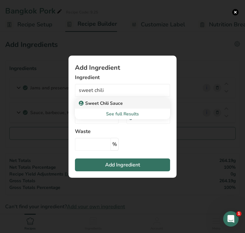
click at [107, 100] on p "Sweet Chili Sauce" at bounding box center [101, 103] width 43 height 7
type input "Sweet Chili Sauce"
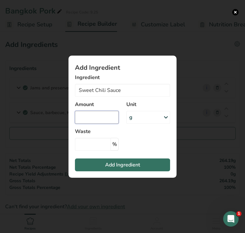
click at [115, 115] on input "Add ingredient modal" at bounding box center [97, 117] width 44 height 13
type input "2"
click at [148, 119] on div "g" at bounding box center [149, 117] width 44 height 13
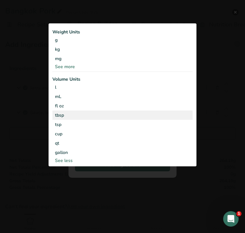
click at [147, 119] on div "tbsp Volume units require a density conversion. If you know your ingredient's d…" at bounding box center [122, 115] width 140 height 9
click at [90, 117] on div "tbsp" at bounding box center [122, 115] width 135 height 7
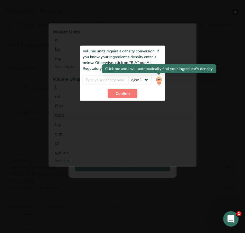
click at [160, 81] on img "Add ingredient modal" at bounding box center [159, 80] width 7 height 11
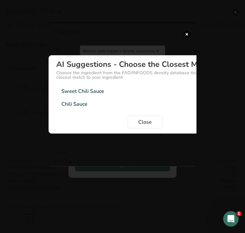
click at [100, 90] on div "Sweet Chili Sauce" at bounding box center [83, 92] width 43 height 8
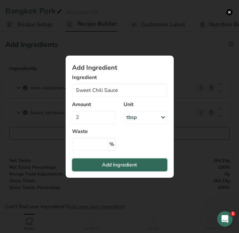
click at [127, 167] on span "Add Ingredient" at bounding box center [119, 165] width 35 height 8
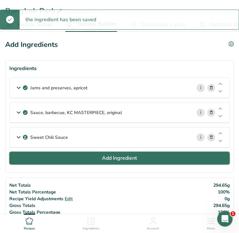
click at [124, 158] on span "Add Ingredient" at bounding box center [119, 159] width 35 height 8
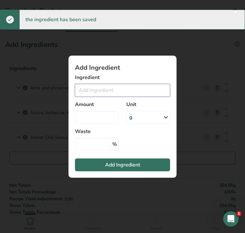
click at [113, 91] on input "Add ingredient modal" at bounding box center [122, 90] width 95 height 13
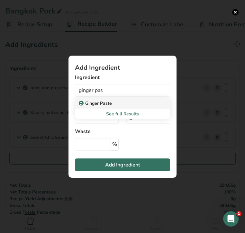
click at [106, 104] on p "Ginger Paste" at bounding box center [96, 103] width 32 height 7
type input "Ginger Paste"
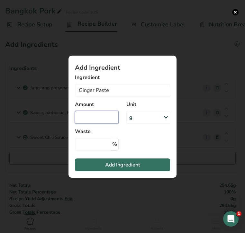
click at [101, 119] on input "Add ingredient modal" at bounding box center [97, 117] width 44 height 13
type input "2"
click at [134, 118] on div "g" at bounding box center [149, 117] width 44 height 13
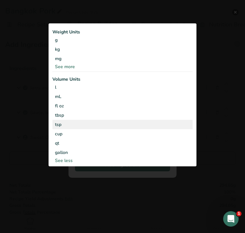
click at [119, 123] on div "tsp" at bounding box center [122, 124] width 135 height 7
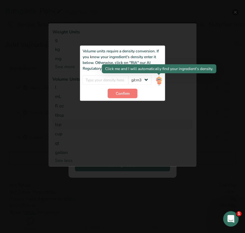
click at [158, 80] on img "Add ingredient modal" at bounding box center [159, 80] width 7 height 11
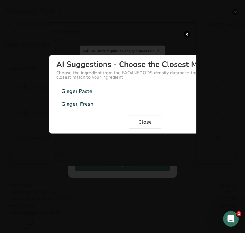
click at [127, 91] on div "Ginger Paste 1.05g/cm3" at bounding box center [145, 91] width 178 height 13
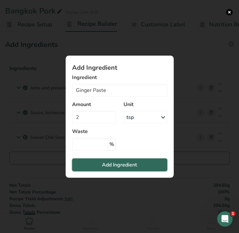
click at [128, 162] on span "Add Ingredient" at bounding box center [119, 165] width 35 height 8
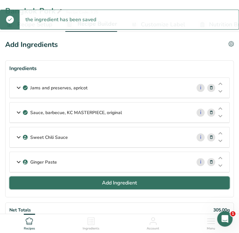
click at [131, 182] on span "Add Ingredient" at bounding box center [119, 183] width 35 height 8
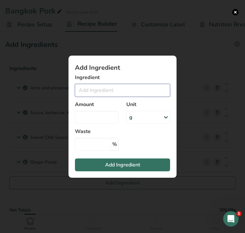
click at [115, 90] on input "Add ingredient modal" at bounding box center [122, 90] width 95 height 13
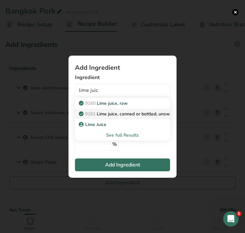
click at [123, 112] on p "9161 Lime juice, canned or bottled, unsweetened" at bounding box center [133, 114] width 107 height 7
type input "Lime juice, canned or bottled, unsweetened"
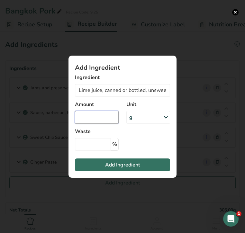
click at [108, 118] on input "Add ingredient modal" at bounding box center [97, 117] width 44 height 13
type input "2"
click at [137, 117] on div "g" at bounding box center [149, 117] width 44 height 13
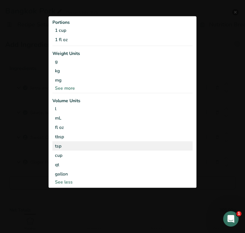
click at [133, 147] on div "tsp" at bounding box center [122, 146] width 135 height 7
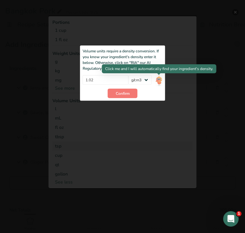
click at [161, 80] on img "Add ingredient modal" at bounding box center [159, 80] width 7 height 11
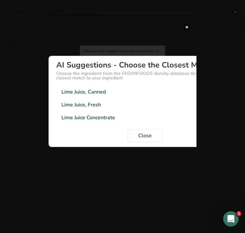
click at [124, 94] on div "Lime Juice, Canned 1.047g/cm3" at bounding box center [145, 92] width 178 height 13
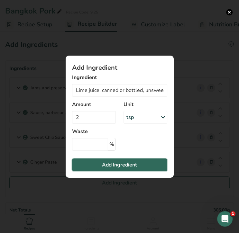
click at [128, 167] on span "Add Ingredient" at bounding box center [119, 165] width 35 height 8
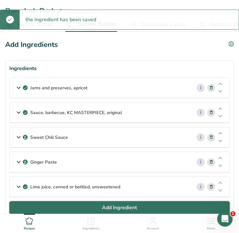
click at [137, 206] on button "Add Ingredient" at bounding box center [119, 208] width 221 height 13
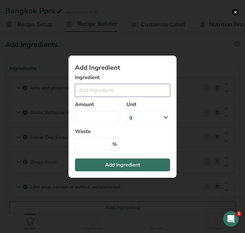
click at [108, 90] on input "Add ingredient modal" at bounding box center [122, 90] width 95 height 13
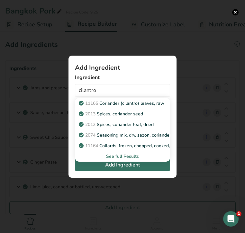
click at [119, 157] on div "See full Results" at bounding box center [122, 156] width 85 height 7
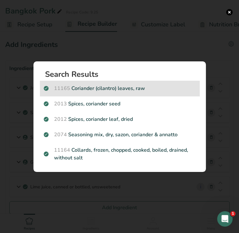
click at [109, 90] on p "11165 Coriander (cilantro) leaves, raw" at bounding box center [120, 89] width 152 height 8
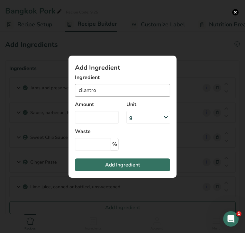
type input "Coriander (cilantro) leaves, raw"
click at [100, 119] on input "Add ingredient modal" at bounding box center [97, 117] width 44 height 13
type input "1"
click at [148, 117] on div "g" at bounding box center [149, 117] width 44 height 13
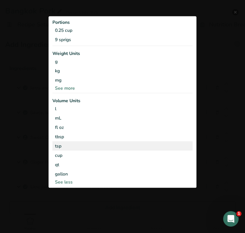
click at [142, 143] on div "tsp" at bounding box center [122, 146] width 135 height 7
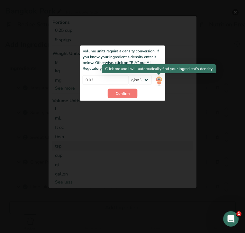
click at [160, 82] on img "Add ingredient modal" at bounding box center [159, 80] width 7 height 11
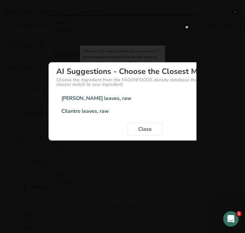
click at [134, 110] on div "Cilantro leaves, raw 0.36g/cm3" at bounding box center [145, 111] width 178 height 13
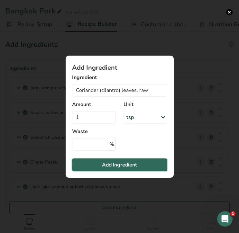
click at [136, 164] on span "Add Ingredient" at bounding box center [119, 165] width 35 height 8
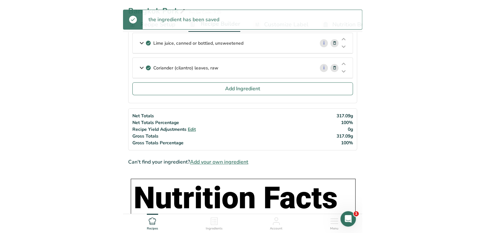
scroll to position [149, 0]
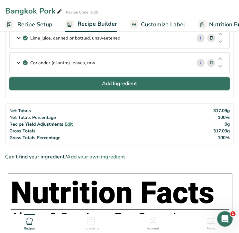
click at [137, 84] on button "Add Ingredient" at bounding box center [119, 83] width 221 height 13
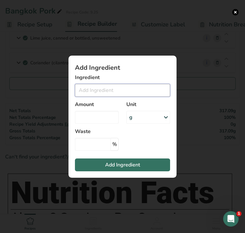
click at [130, 89] on input "Add ingredient modal" at bounding box center [122, 90] width 95 height 13
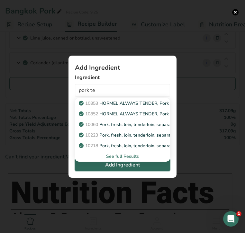
click at [121, 165] on span "Add Ingredient" at bounding box center [122, 165] width 35 height 8
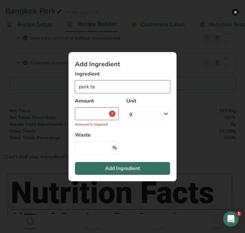
click at [103, 90] on input "pork te" at bounding box center [122, 87] width 95 height 13
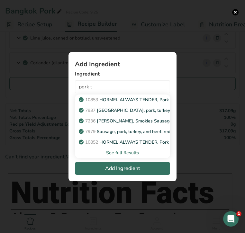
click at [122, 153] on div "See full Results" at bounding box center [122, 153] width 85 height 7
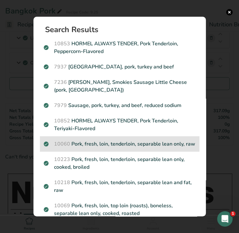
click at [121, 142] on p "10060 Pork, fresh, loin, tenderloin, separable lean only, raw" at bounding box center [120, 144] width 152 height 8
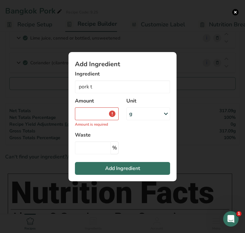
type input "Pork, fresh, loin, tenderloin, separable lean only, raw"
click at [101, 115] on input "Add ingredient modal" at bounding box center [97, 114] width 44 height 13
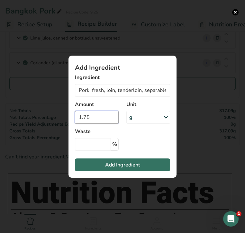
type input "1.75"
click at [146, 115] on div "g" at bounding box center [149, 117] width 44 height 13
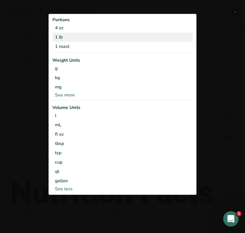
click at [127, 36] on div "1 lb" at bounding box center [122, 37] width 140 height 9
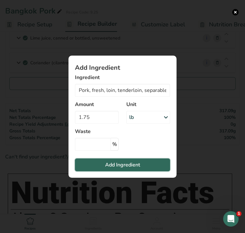
click at [136, 163] on span "Add Ingredient" at bounding box center [122, 165] width 35 height 8
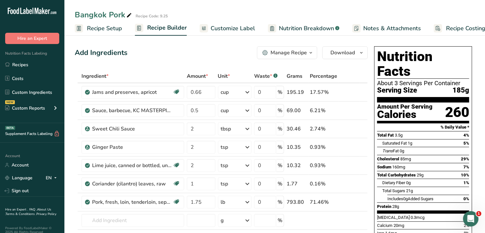
scroll to position [0, 0]
click at [230, 28] on span "Customize Label" at bounding box center [233, 28] width 44 height 9
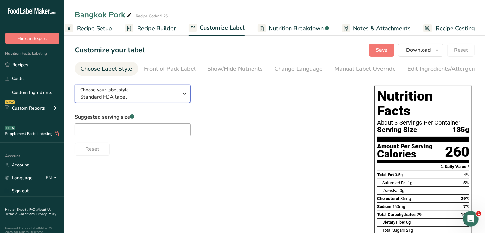
click at [120, 96] on span "Standard FDA label" at bounding box center [129, 97] width 98 height 8
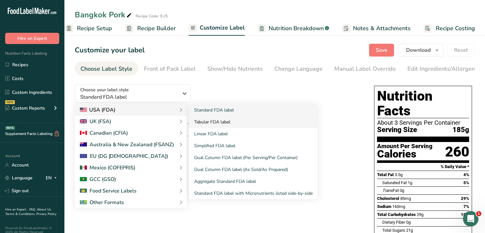
click at [207, 123] on link "Tabular FDA label" at bounding box center [253, 122] width 129 height 12
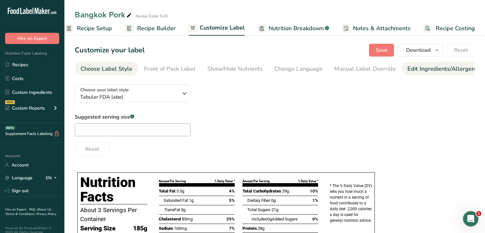
click at [431, 70] on div "Edit Ingredients/Allergens List" at bounding box center [448, 69] width 82 height 9
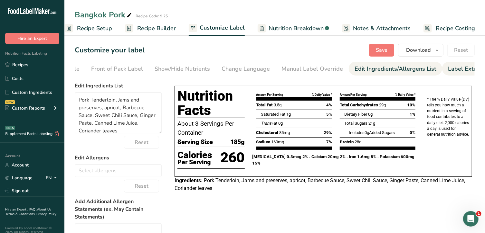
scroll to position [0, 68]
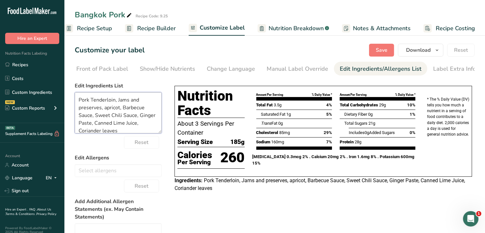
click at [105, 109] on textarea "Pork Tenderloin, Jams and preserves, apricot, Barbecue Sauce, Sweet Chili Sauce…" at bounding box center [118, 112] width 87 height 41
click at [134, 101] on textarea "Pork Tenderloin, Apricot, Barbecue Sauce, Sweet Chili Sauce, Ginger Paste, Cann…" at bounding box center [118, 112] width 87 height 41
click at [114, 125] on textarea "Pork Tenderloin, Apricot Preserves, Barbecue Sauce, Sweet Chili Sauce, Ginger P…" at bounding box center [118, 112] width 87 height 41
drag, startPoint x: 143, startPoint y: 123, endPoint x: 123, endPoint y: 122, distance: 20.0
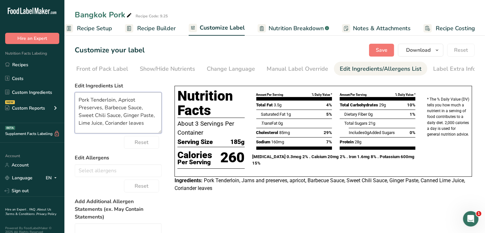
click at [123, 122] on textarea "Pork Tenderloin, Apricot Preserves, Barbecue Sauce, Sweet Chili Sauce, Ginger P…" at bounding box center [118, 112] width 87 height 41
type textarea "Pork Tenderloin, Apricot Preserves, Barbecue Sauce, Sweet Chili Sauce, Ginger P…"
click at [384, 50] on span "Save" at bounding box center [382, 50] width 12 height 8
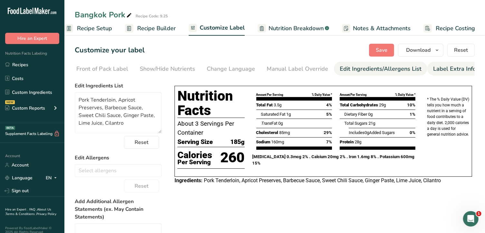
click at [441, 71] on div "Label Extra Info" at bounding box center [454, 69] width 43 height 9
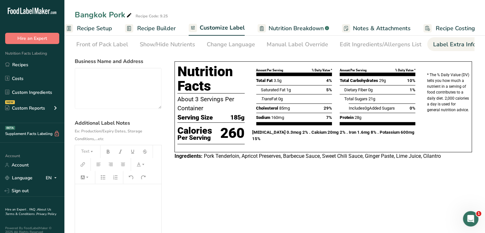
scroll to position [25, 0]
click at [122, 196] on p "﻿" at bounding box center [118, 193] width 80 height 8
click at [87, 153] on button "Text" at bounding box center [87, 152] width 19 height 10
click at [93, 185] on span "H2" at bounding box center [90, 186] width 11 height 10
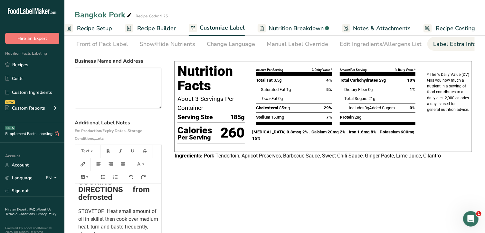
scroll to position [14, 0]
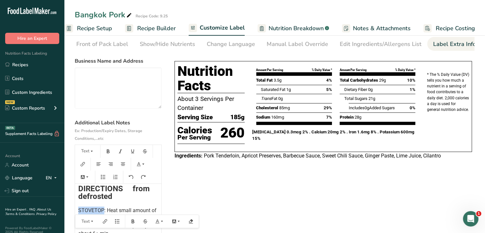
drag, startPoint x: 103, startPoint y: 212, endPoint x: 76, endPoint y: 210, distance: 27.1
click at [76, 210] on div "COOKING DIRECTIONS from defrosted STOVETOP: Heat small amount of oil in skillet…" at bounding box center [118, 218] width 86 height 95
click at [135, 224] on icon "button" at bounding box center [133, 222] width 5 height 5
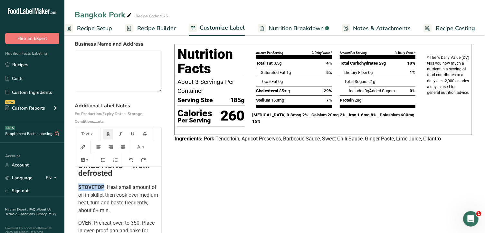
scroll to position [42, 0]
click at [108, 205] on span ": Heat small amount of oil in skillet then cook over medium heat, turn and bast…" at bounding box center [118, 199] width 81 height 29
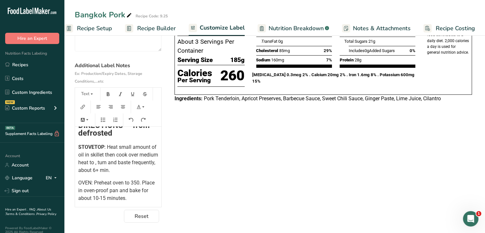
scroll to position [0, 0]
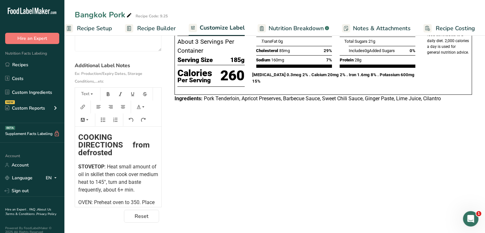
click at [130, 183] on span ": Heat small amount of oil in skillet then cook over medium heat to 145°, turn …" at bounding box center [118, 178] width 81 height 29
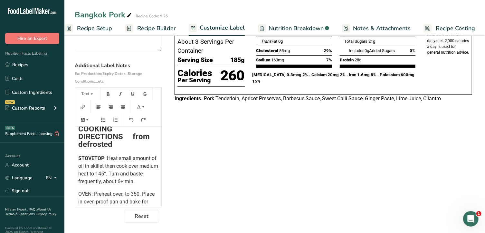
scroll to position [20, 0]
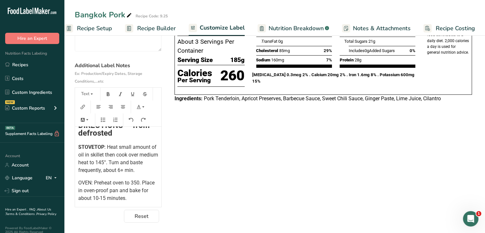
click at [140, 183] on span "OVEN: Preheat oven to 350. Place in oven-proof pan and bake for about 10-15 min…" at bounding box center [117, 191] width 78 height 22
click at [146, 200] on span "OVEN: Preheat oven to 350°. Place in oven-proof pan and bake for about 10-15 mi…" at bounding box center [118, 191] width 80 height 22
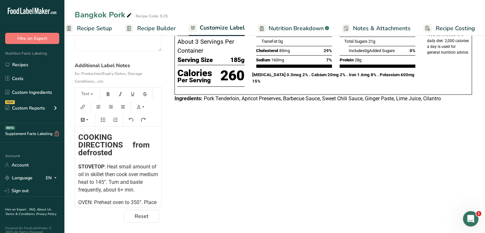
scroll to position [0, 0]
click at [132, 144] on span "COOKING DIRECTIONS from defrosted" at bounding box center [114, 145] width 73 height 24
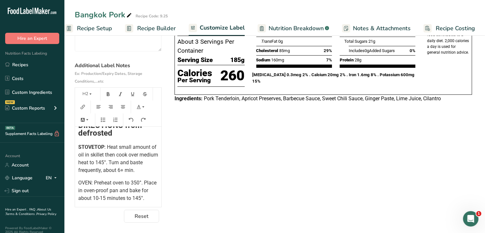
click at [100, 196] on p "OVEN: Preheat oven to 350°. Place in oven-proof pan and bake for about 10-15 mi…" at bounding box center [118, 190] width 80 height 23
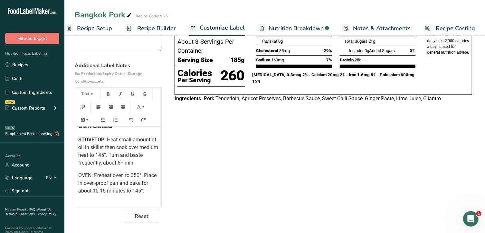
scroll to position [34, 0]
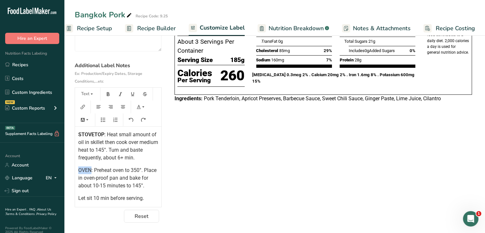
drag, startPoint x: 91, startPoint y: 169, endPoint x: 76, endPoint y: 169, distance: 15.1
click at [76, 169] on div "COOKING DIRECTIONS from defrosted STOVETOP : Heat small amount of oil in skille…" at bounding box center [118, 149] width 86 height 108
click at [134, 178] on icon "button" at bounding box center [133, 180] width 5 height 5
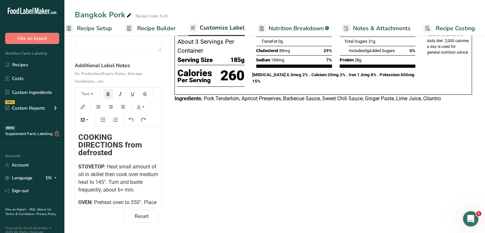
click at [78, 137] on div "COOKING DIRECTIONS from defrosted STOVETOP : Heat small amount of oil in skille…" at bounding box center [118, 181] width 86 height 108
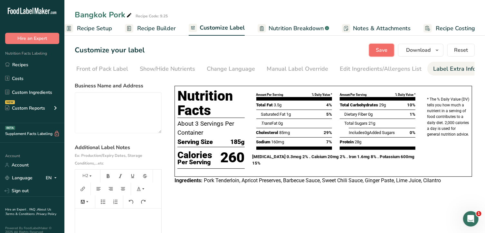
click at [381, 53] on span "Save" at bounding box center [382, 50] width 12 height 8
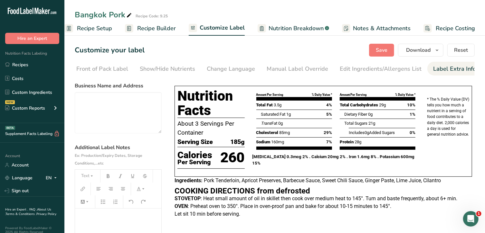
click at [86, 218] on h2 "﻿" at bounding box center [118, 214] width 80 height 8
click at [387, 45] on button "Save" at bounding box center [381, 50] width 25 height 13
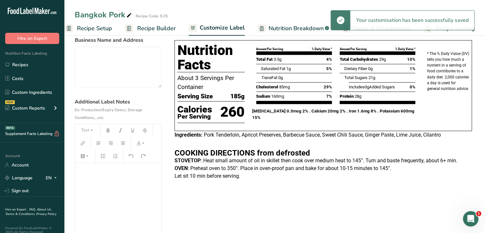
scroll to position [45, 0]
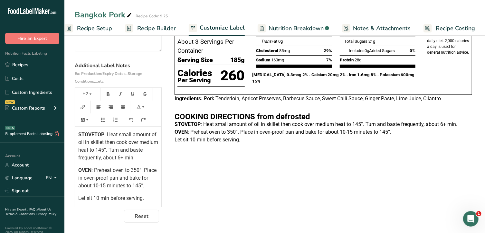
scroll to position [83, 0]
click at [77, 199] on div "﻿ ﻿ ﻿ ﻿ ﻿ ﻿ ﻿ COOKING DIRECTIONS from defrosted STOVETOP : Heat small amount of…" at bounding box center [118, 98] width 86 height 207
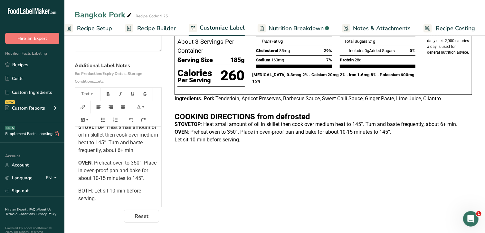
click at [84, 198] on span "BOTH: Let sit 10 min before serving." at bounding box center [110, 195] width 64 height 14
click at [133, 188] on icon "button" at bounding box center [133, 187] width 3 height 4
click at [316, 158] on div "Choose your label style Tabular FDA label USA (FDA) Standard FDA label Tabular …" at bounding box center [275, 110] width 400 height 226
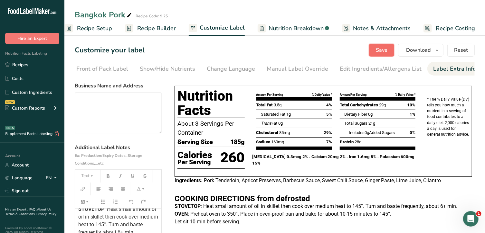
click at [387, 48] on span "Save" at bounding box center [382, 50] width 12 height 8
click at [36, 65] on link "Recipes" at bounding box center [32, 65] width 64 height 12
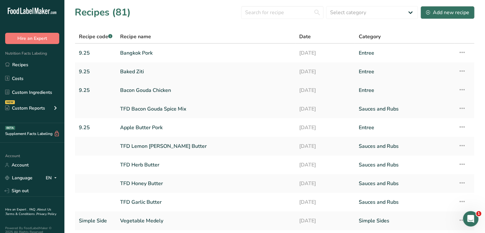
click at [143, 90] on link "Bacon Gouda Chicken" at bounding box center [205, 91] width 171 height 14
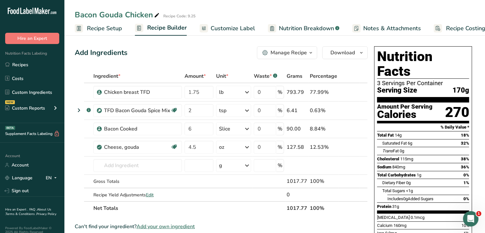
click at [221, 27] on span "Customize Label" at bounding box center [233, 28] width 44 height 9
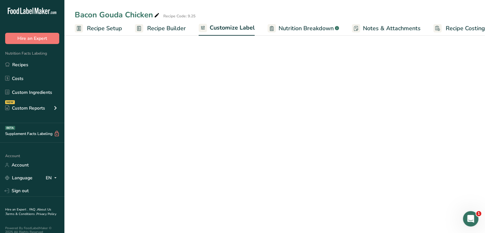
scroll to position [0, 10]
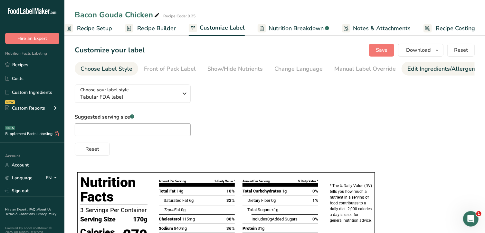
click at [437, 68] on div "Edit Ingredients/Allergens List" at bounding box center [448, 69] width 82 height 9
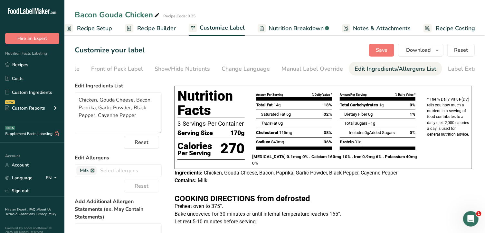
scroll to position [0, 68]
click at [442, 71] on div "Label Extra Info" at bounding box center [454, 69] width 43 height 9
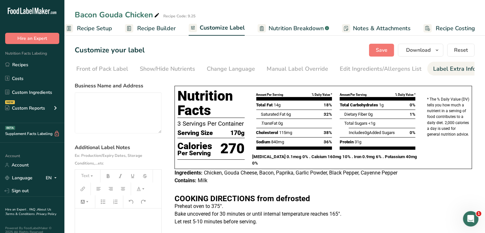
scroll to position [83, 0]
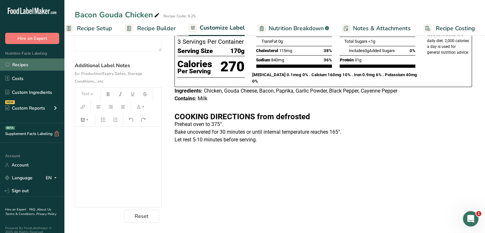
click at [24, 67] on link "Recipes" at bounding box center [32, 65] width 64 height 12
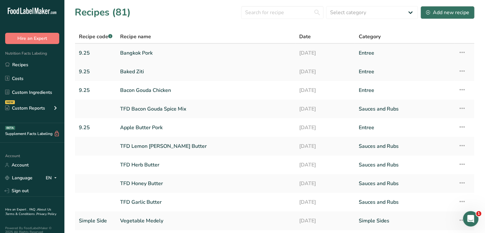
click at [141, 55] on link "Bangkok Pork" at bounding box center [205, 53] width 171 height 14
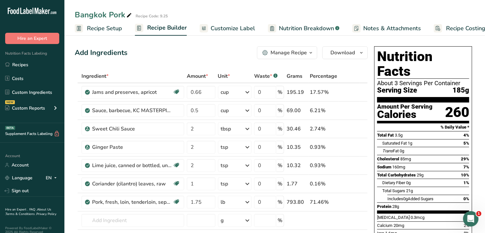
click at [242, 25] on span "Customize Label" at bounding box center [233, 28] width 44 height 9
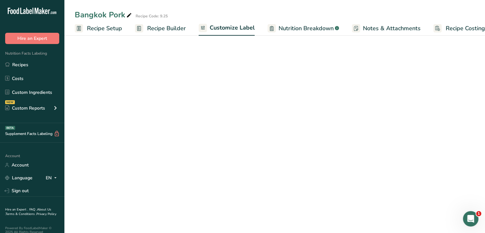
scroll to position [0, 10]
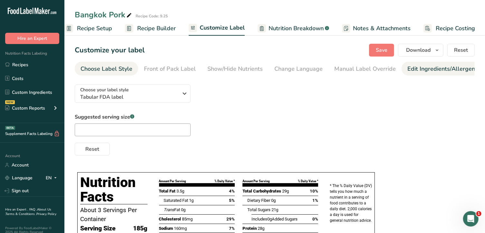
click at [433, 70] on div "Edit Ingredients/Allergens List" at bounding box center [448, 69] width 82 height 9
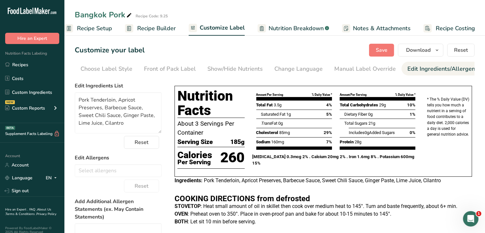
scroll to position [0, 68]
click at [442, 70] on div "Label Extra Info" at bounding box center [454, 69] width 43 height 9
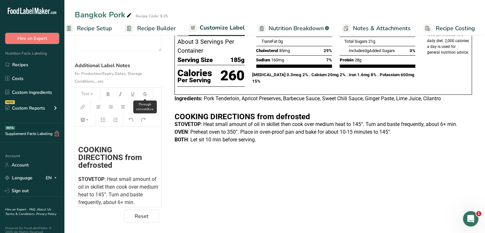
scroll to position [147, 0]
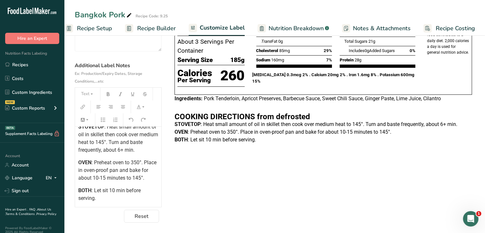
click at [107, 191] on span ": Let sit 10 min before serving." at bounding box center [110, 195] width 64 height 14
click at [112, 190] on span ": Let rest 10 min before serving." at bounding box center [111, 195] width 67 height 14
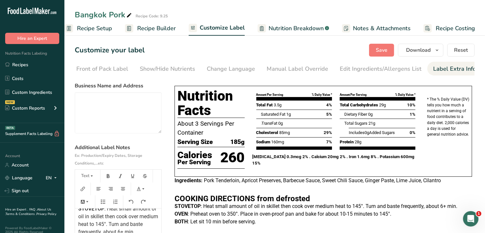
scroll to position [0, 0]
click at [391, 49] on button "Save" at bounding box center [381, 49] width 25 height 13
click at [29, 66] on link "Recipes" at bounding box center [32, 65] width 64 height 12
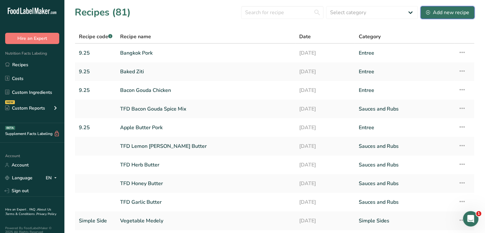
click at [450, 13] on div "Add new recipe" at bounding box center [447, 13] width 43 height 8
